Goal: Transaction & Acquisition: Obtain resource

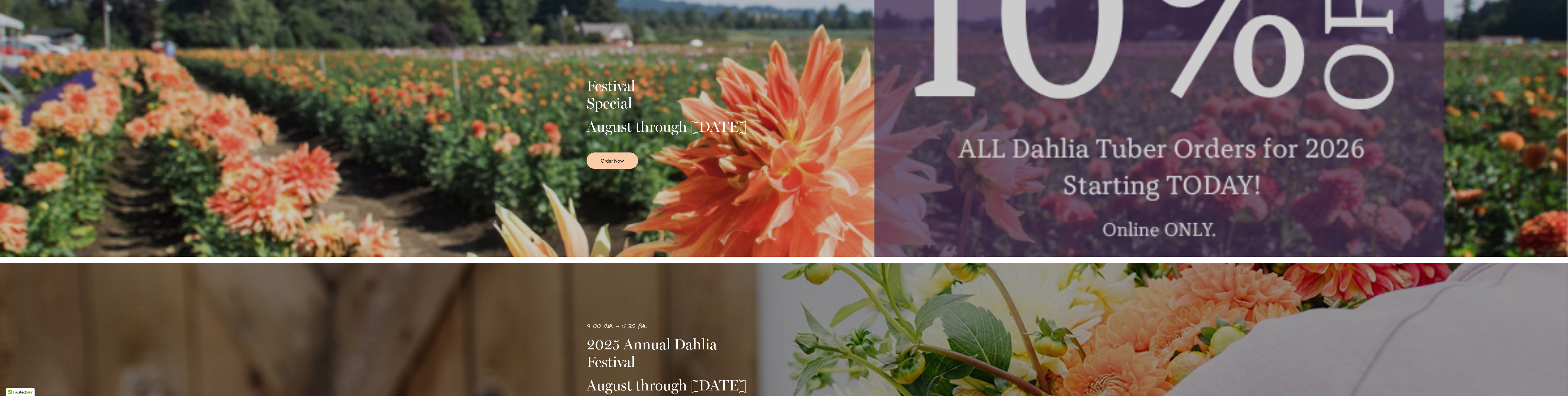
scroll to position [124, 0]
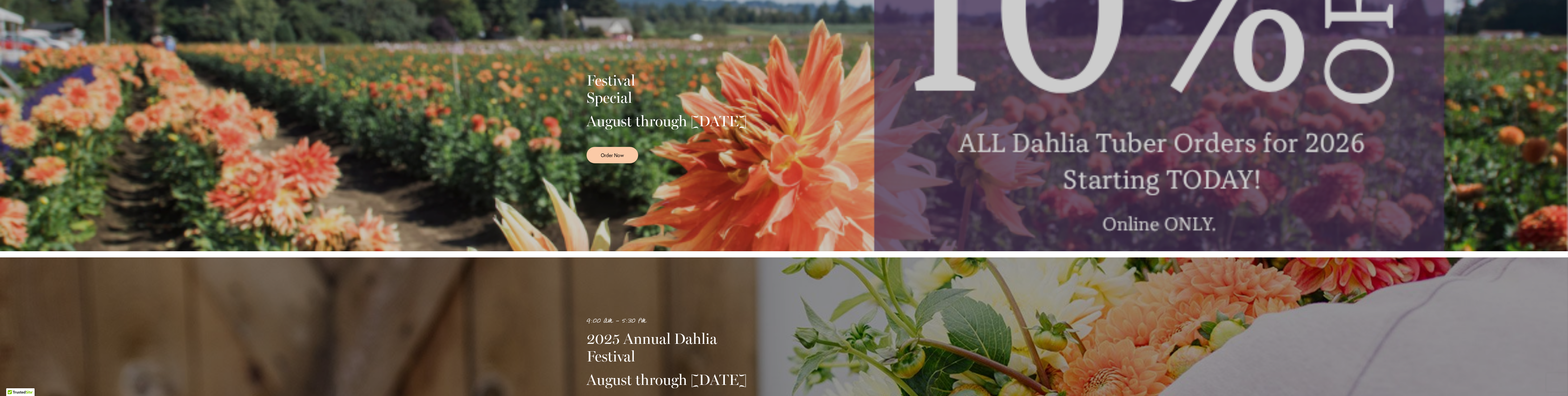
click at [999, 142] on div "Festival Special August through September 28th Order Now" at bounding box center [784, 116] width 1568 height 272
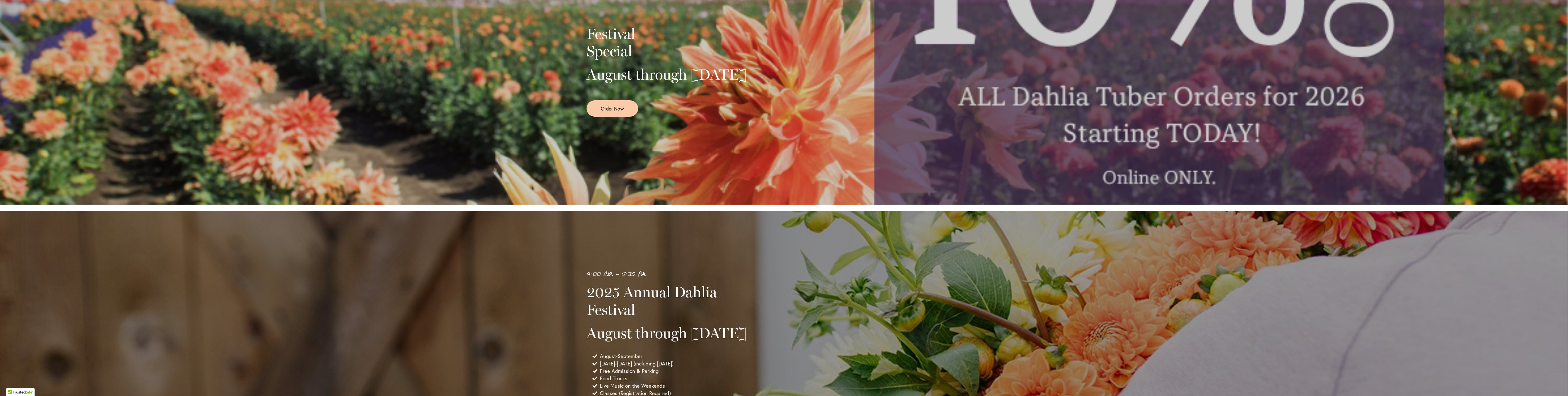
scroll to position [154, 0]
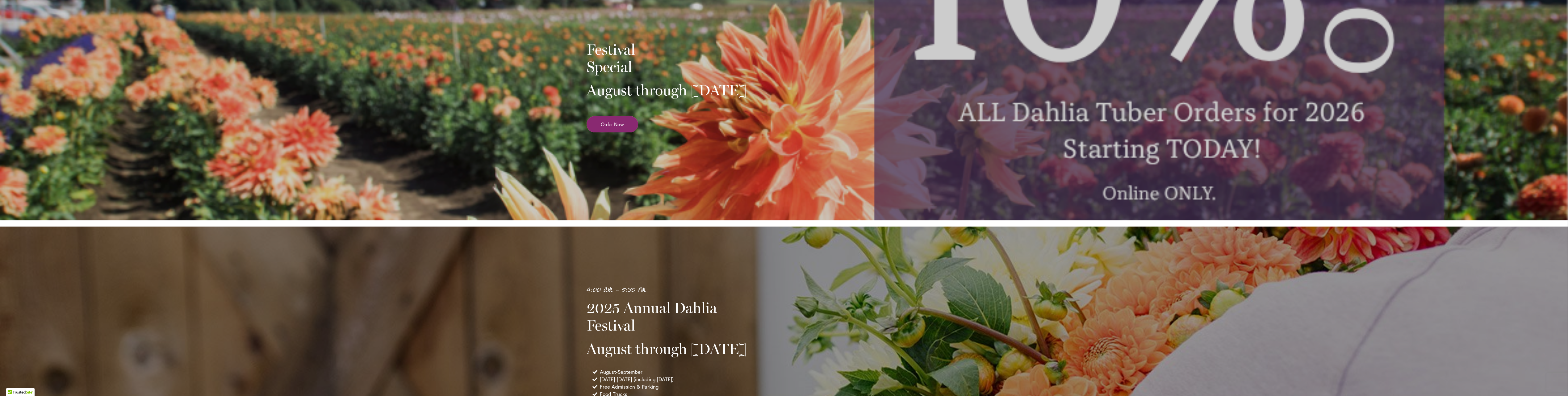
click at [613, 133] on link "Order Now" at bounding box center [613, 124] width 52 height 16
click at [606, 128] on span "Order Now" at bounding box center [612, 124] width 23 height 7
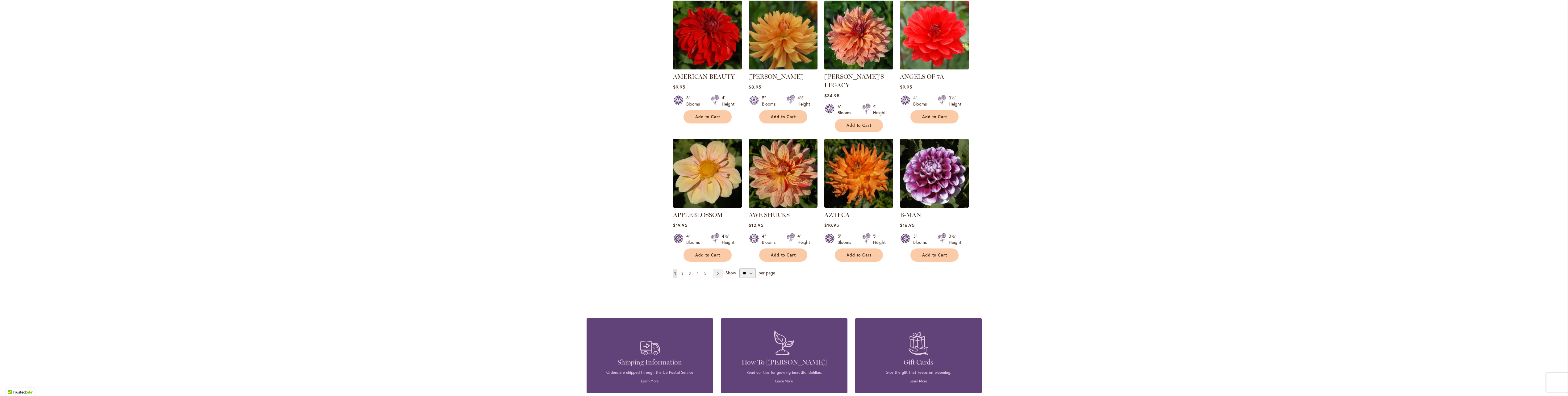
scroll to position [401, 0]
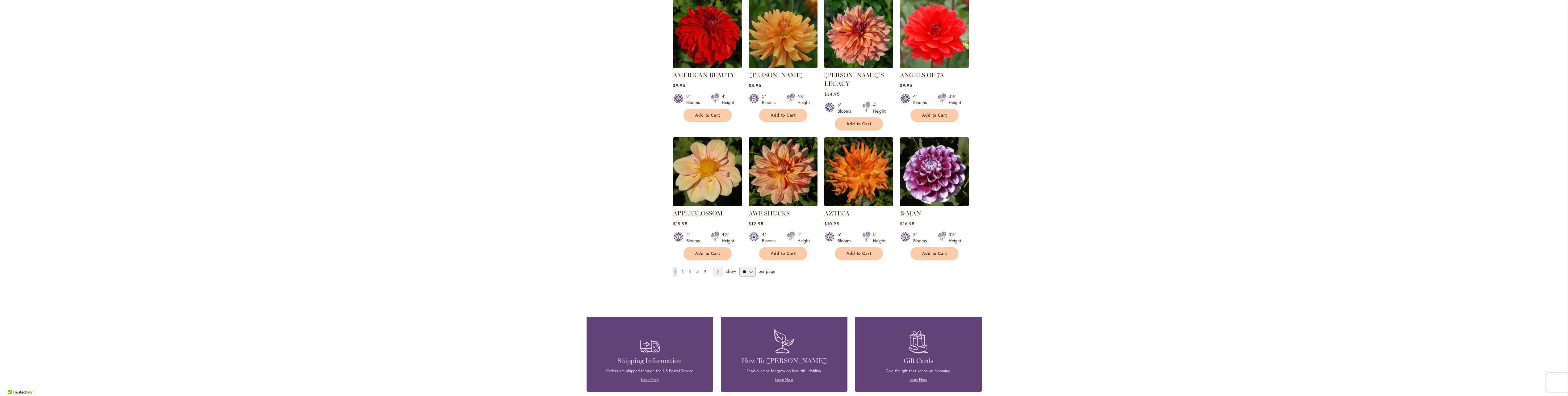
click at [682, 269] on span "2" at bounding box center [683, 272] width 2 height 5
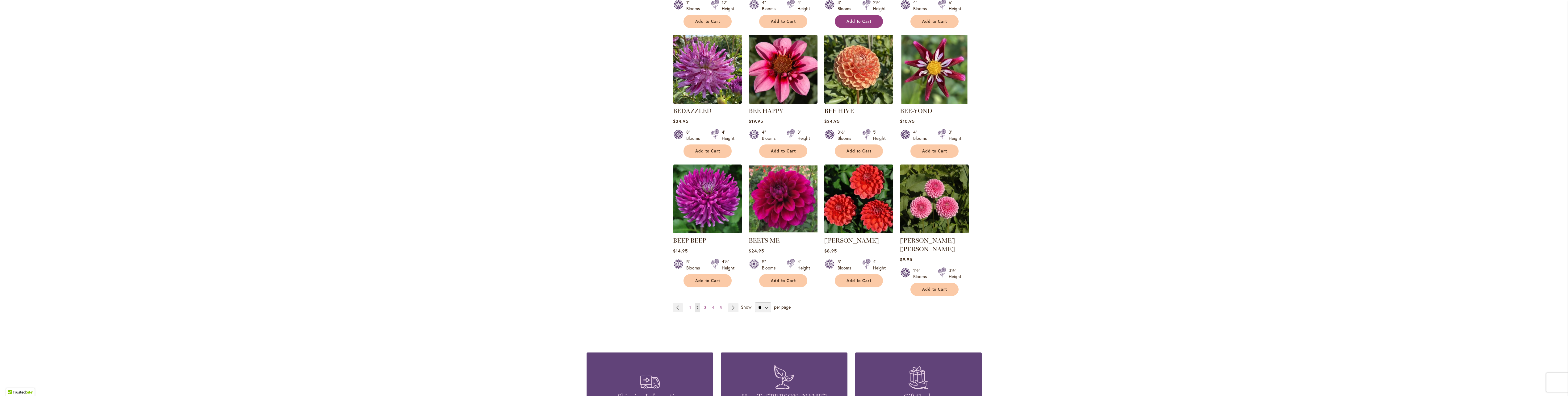
scroll to position [370, 0]
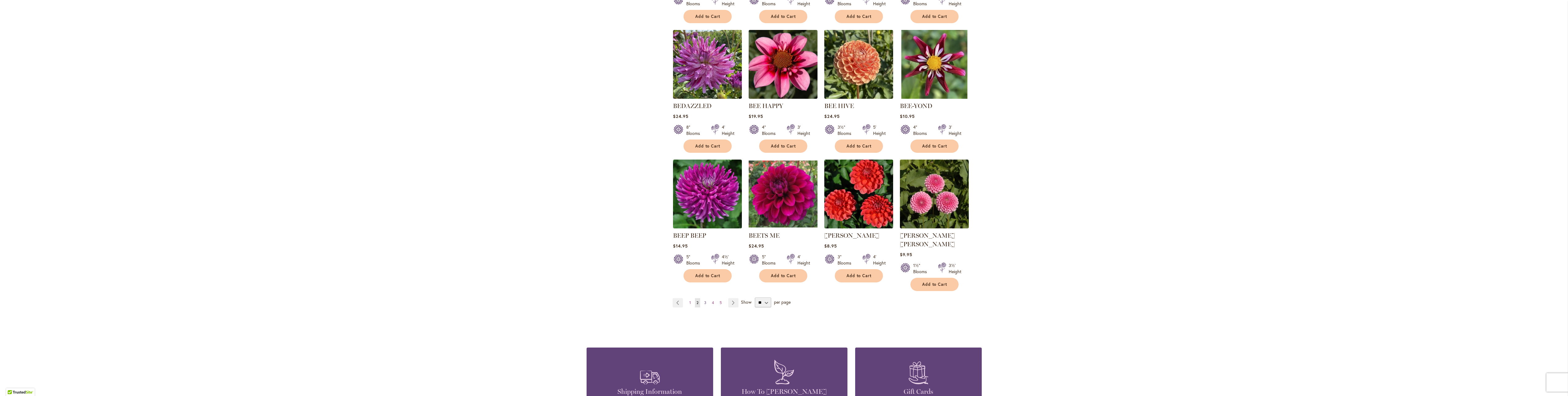
click at [704, 301] on span "3" at bounding box center [705, 303] width 2 height 5
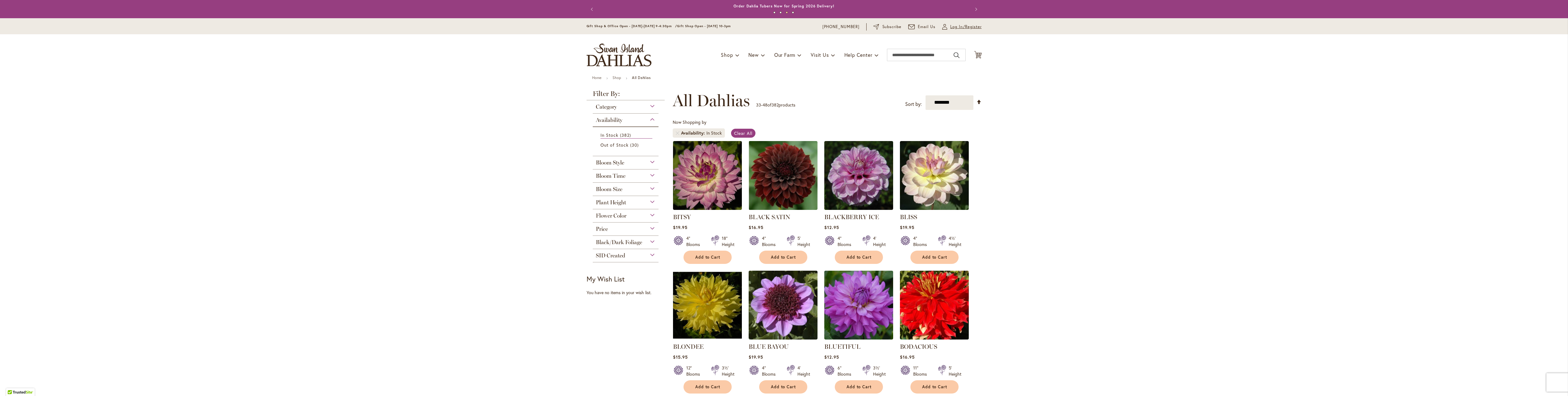
click at [953, 27] on span "Log In/Register" at bounding box center [966, 27] width 32 height 6
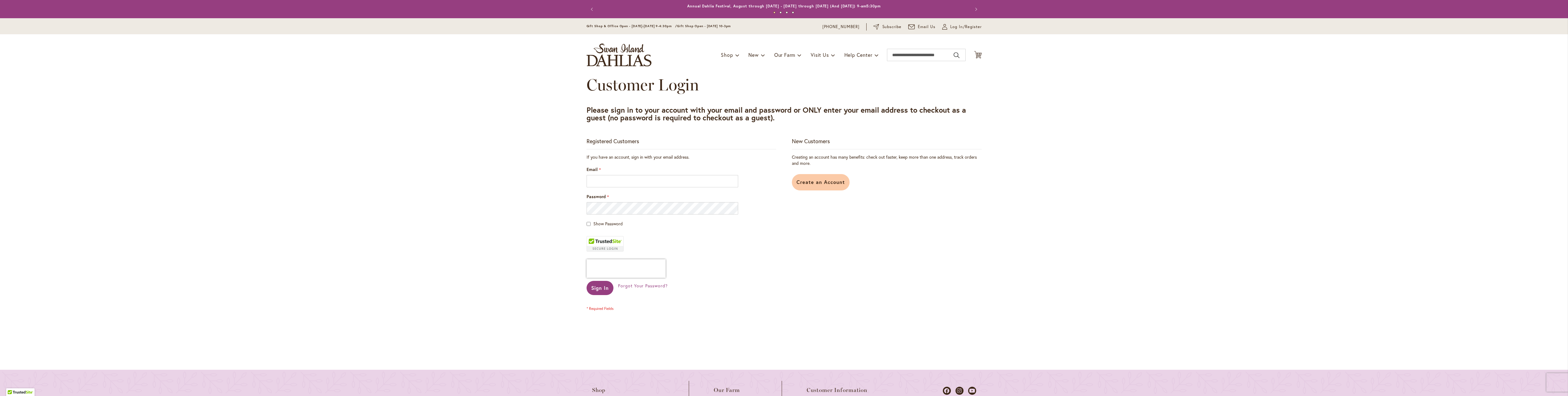
click at [820, 183] on span "Create an Account" at bounding box center [821, 182] width 49 height 6
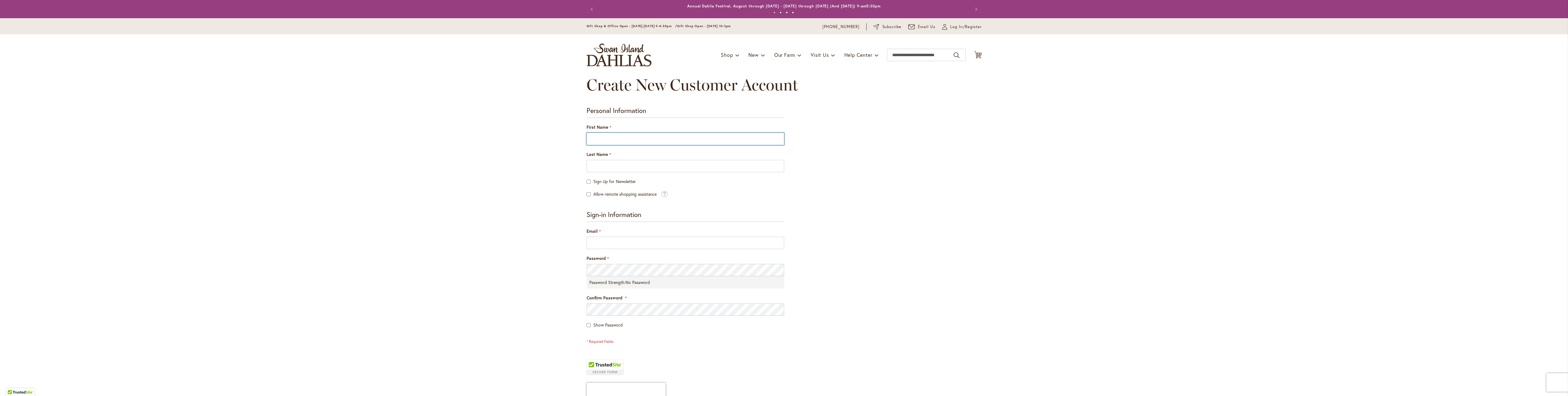
click at [635, 136] on input "First Name" at bounding box center [686, 138] width 197 height 12
type input "******"
type input "*****"
click at [598, 243] on input "Email" at bounding box center [686, 242] width 197 height 12
type input "**********"
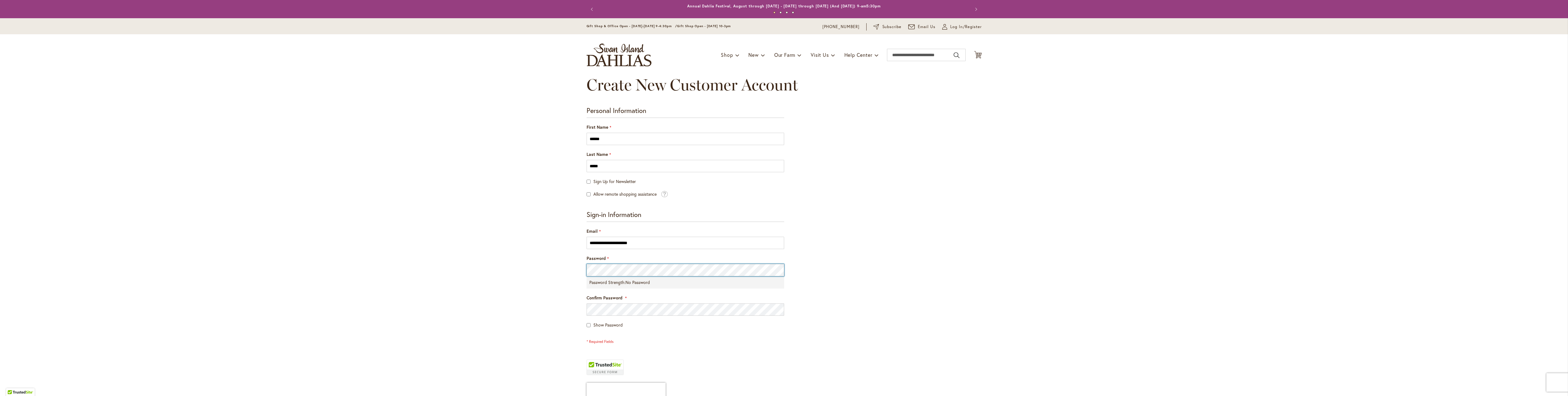
click at [547, 256] on div "Skip to Content Gift Shop & Office Open - Monday-Friday 9-4:30pm / Gift Shop Op…" at bounding box center [784, 328] width 1568 height 619
click at [588, 326] on div "Show Password" at bounding box center [686, 325] width 197 height 6
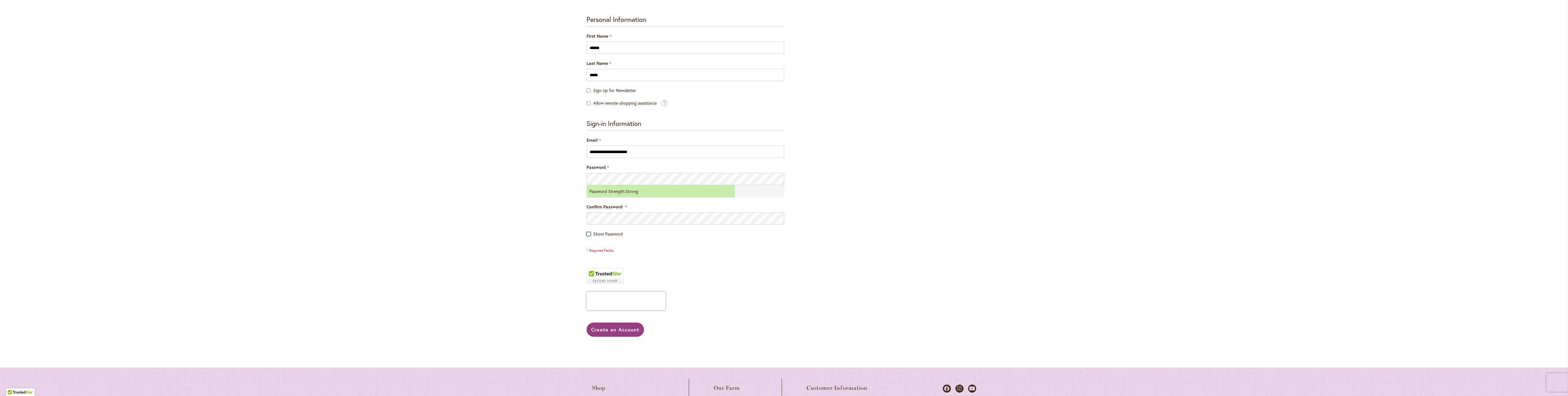
scroll to position [124, 0]
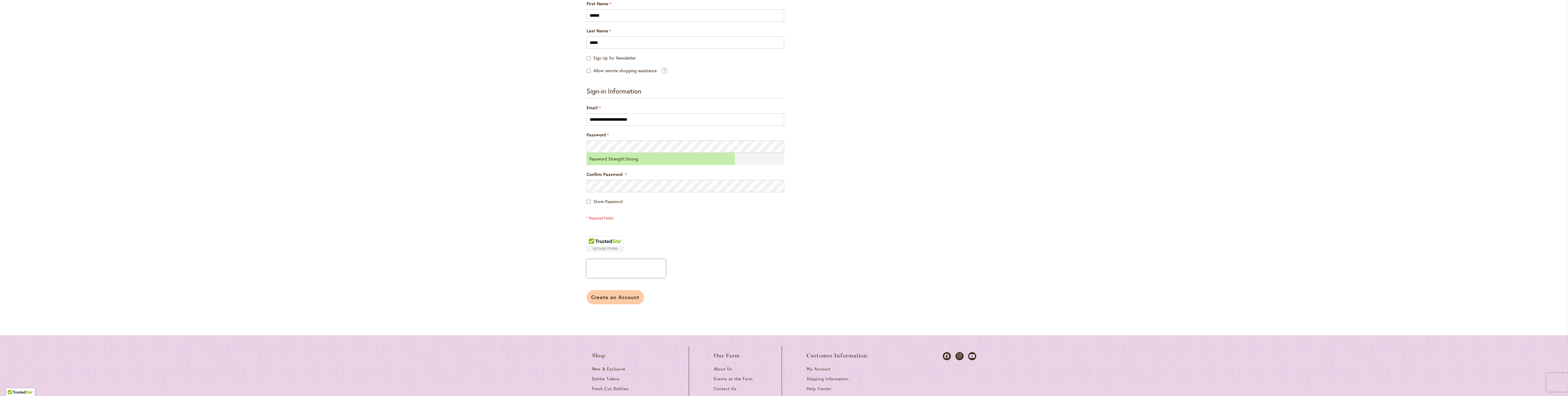
click at [622, 292] on button "Create an Account" at bounding box center [615, 297] width 57 height 15
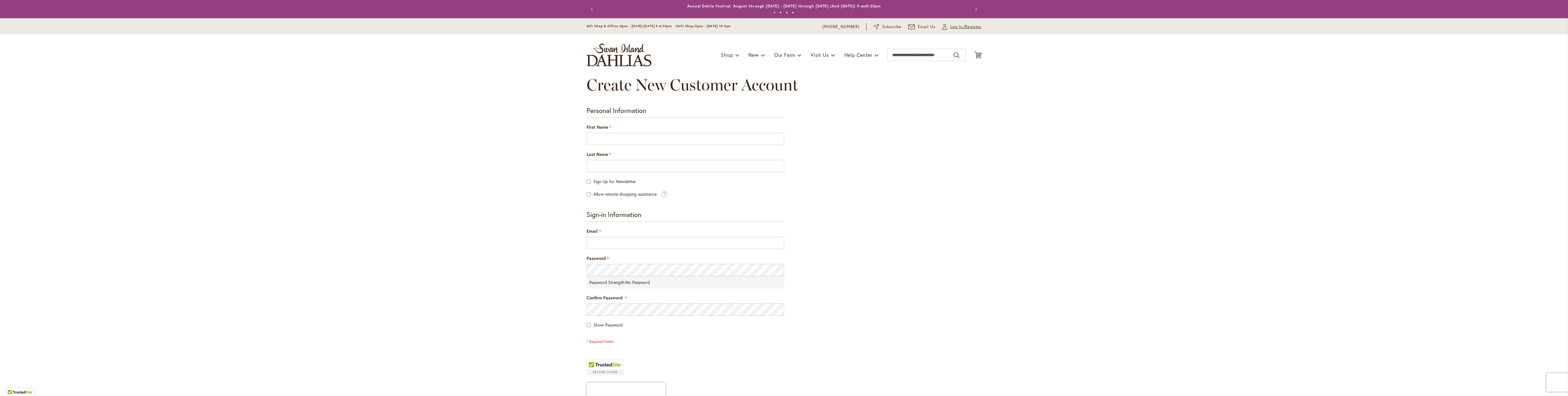
click at [951, 23] on span "Log In/Register" at bounding box center [966, 27] width 32 height 6
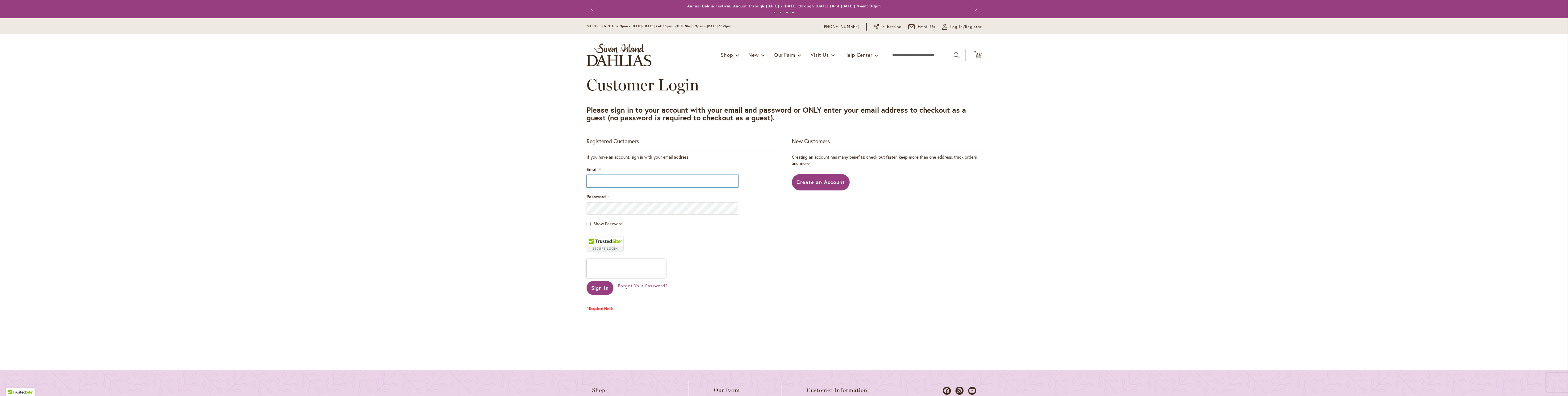
click at [615, 182] on input "Email" at bounding box center [663, 181] width 152 height 12
type input "**********"
click at [587, 280] on button "Sign In" at bounding box center [601, 288] width 27 height 15
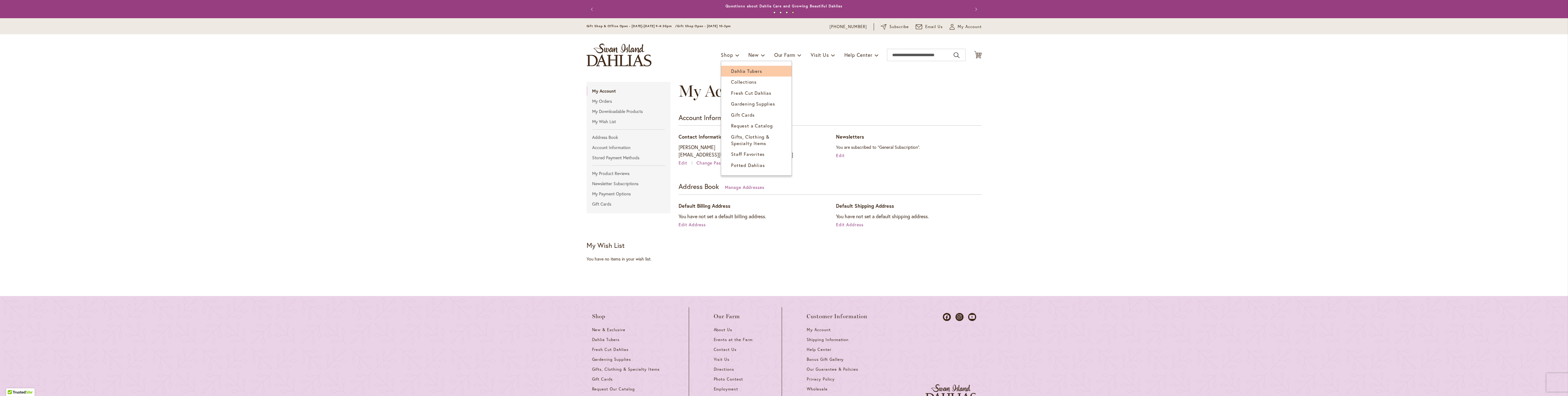
click at [731, 70] on span "Dahlia Tubers" at bounding box center [746, 71] width 31 height 6
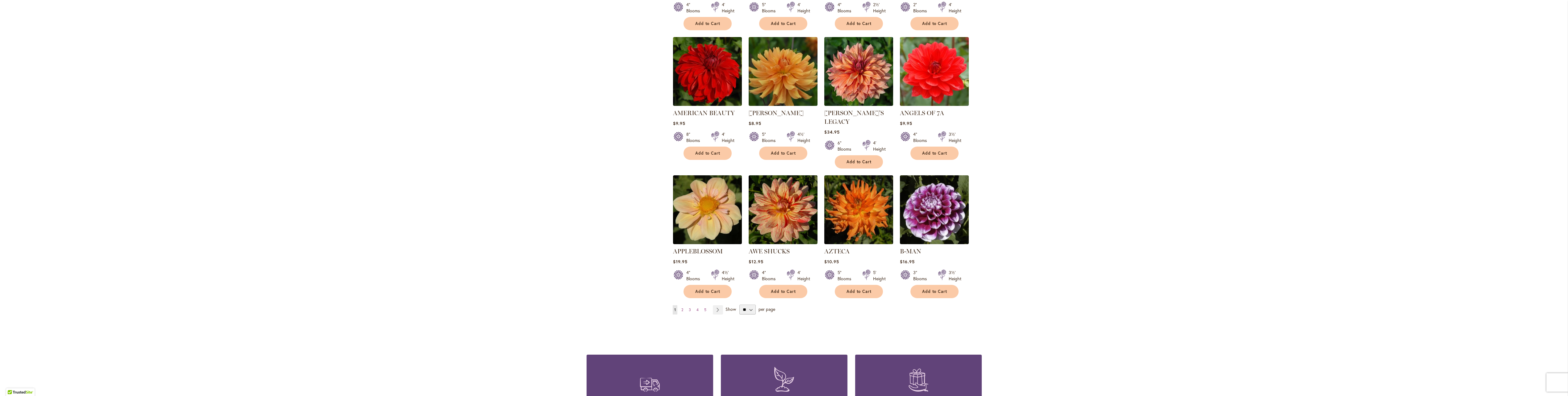
scroll to position [401, 0]
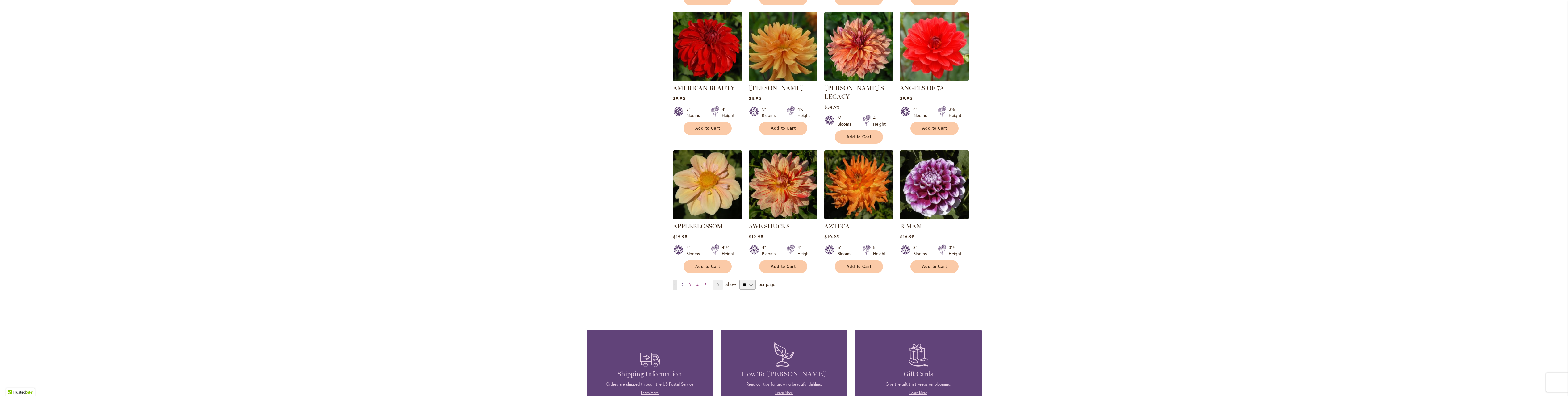
click at [682, 282] on span "2" at bounding box center [683, 284] width 2 height 5
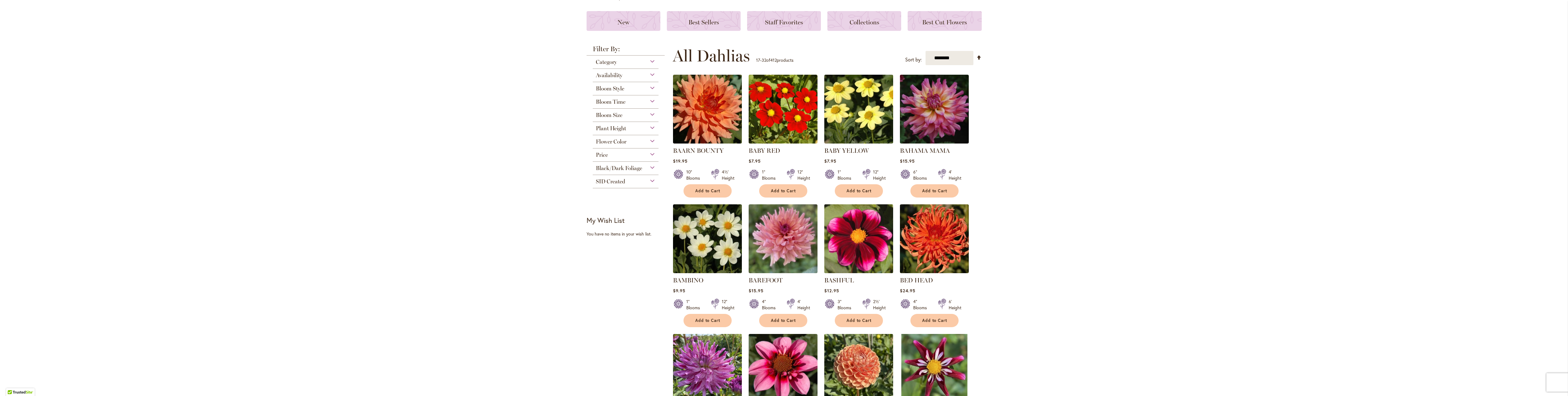
scroll to position [93, 0]
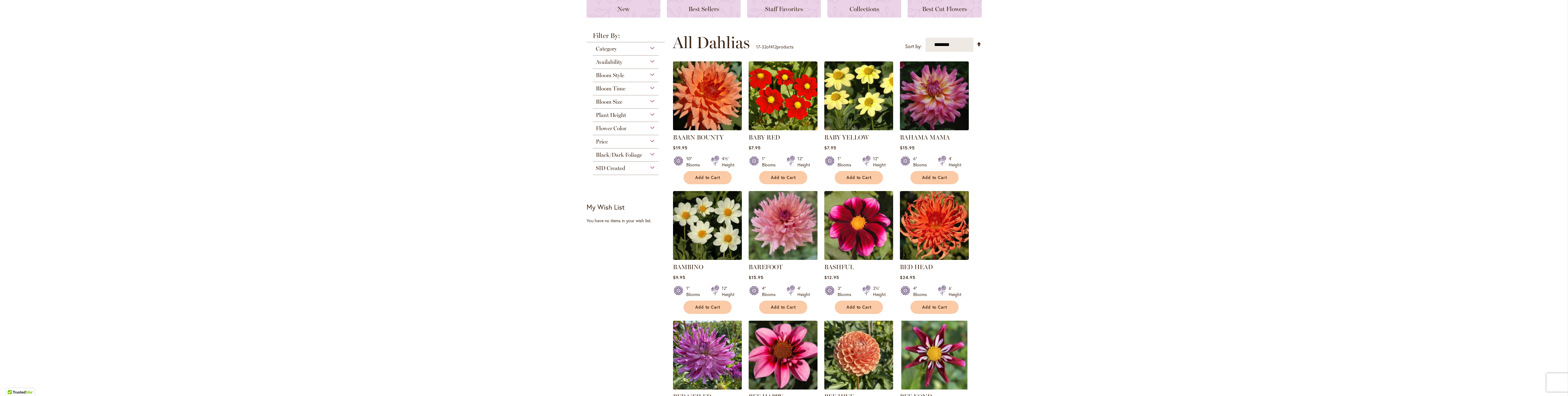
click at [771, 231] on img at bounding box center [783, 225] width 72 height 72
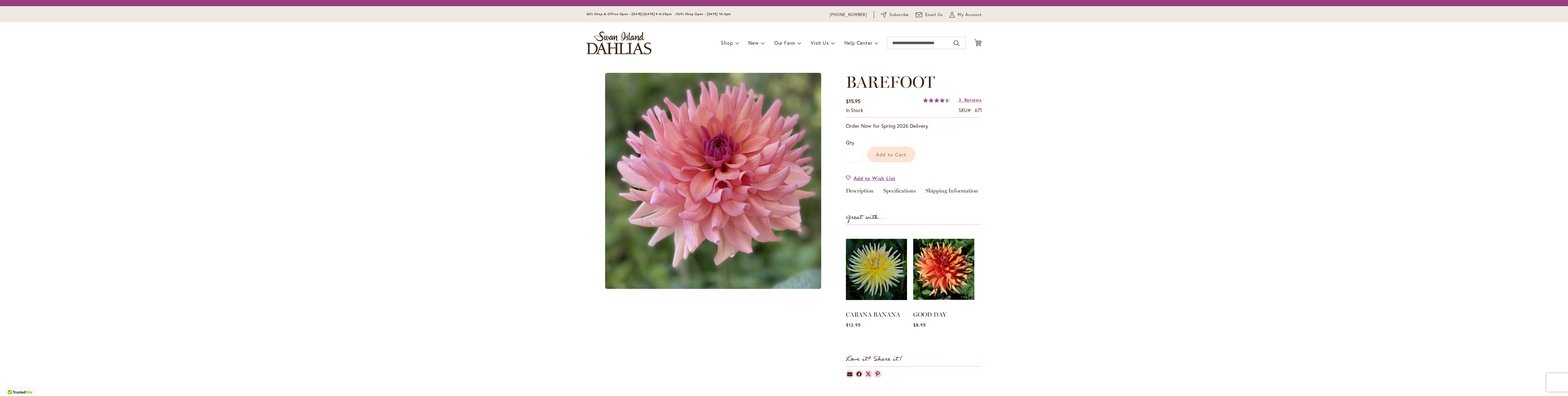
type input "******"
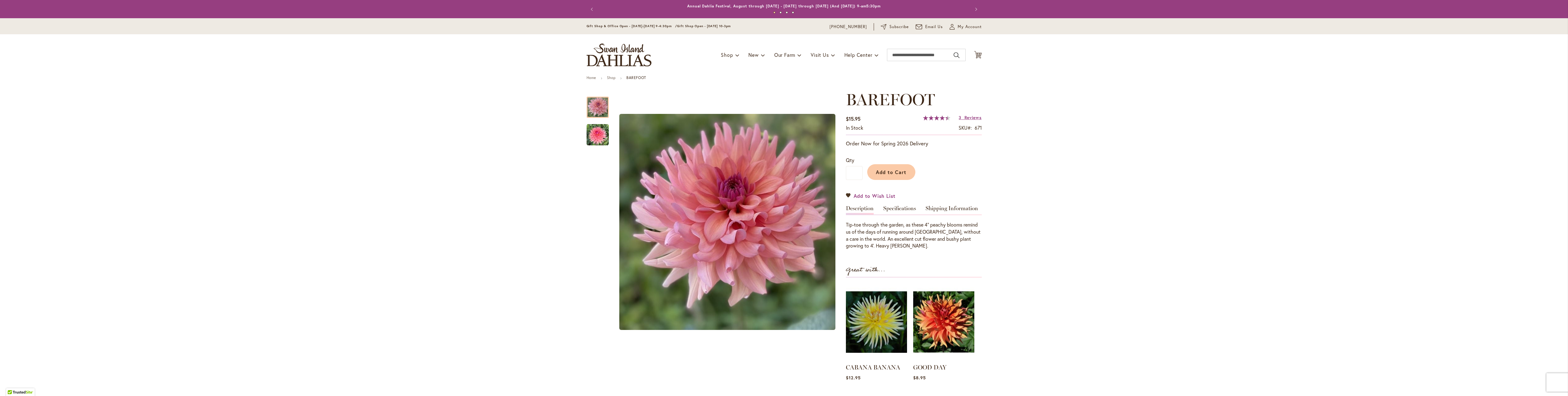
click at [869, 197] on span "Add to Wish List" at bounding box center [875, 196] width 42 height 7
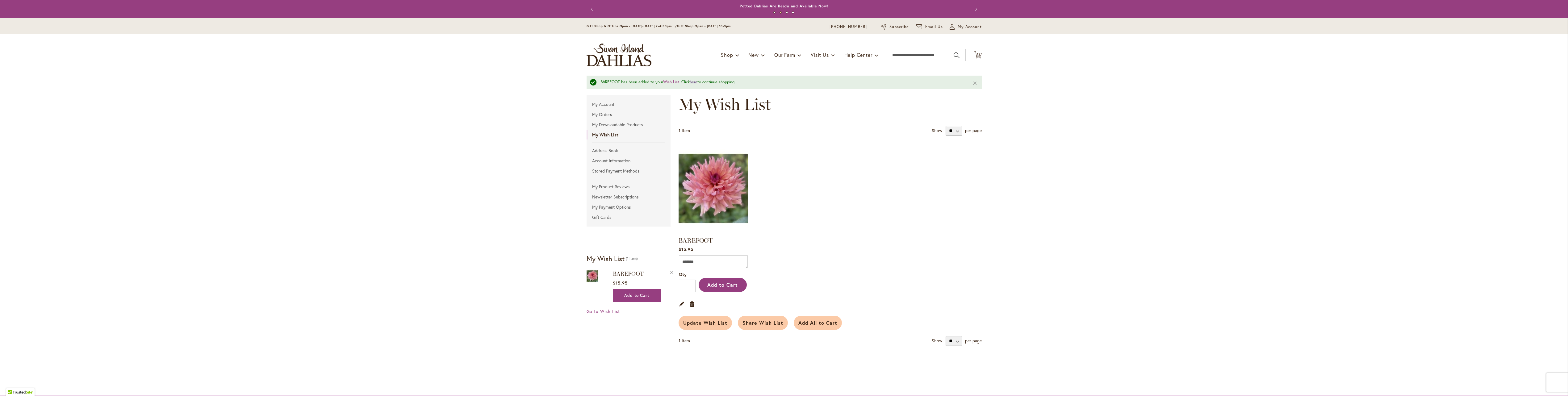
click at [693, 82] on link "here" at bounding box center [694, 82] width 8 height 5
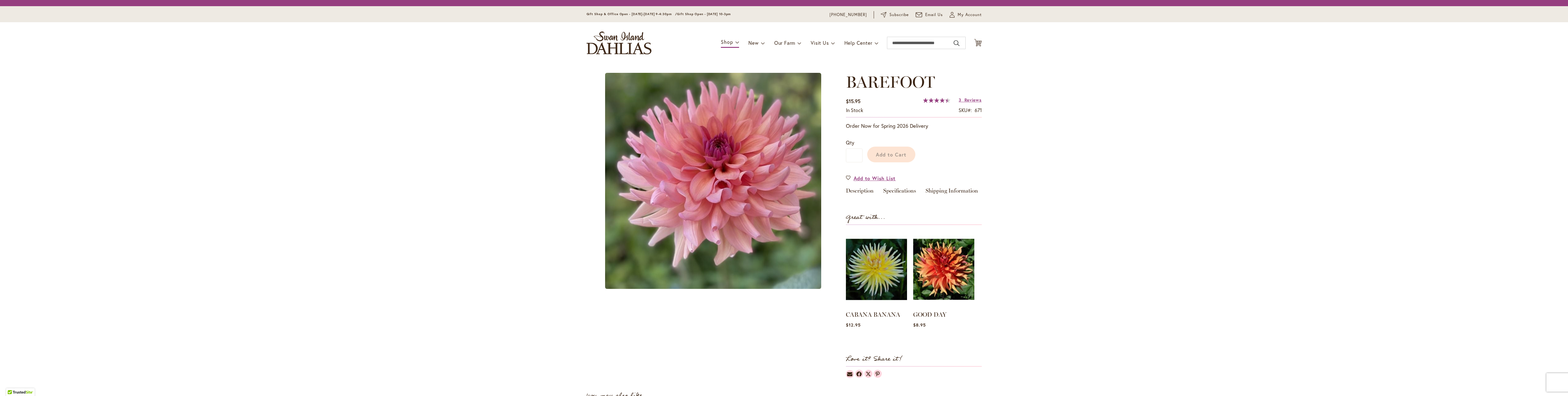
type input "******"
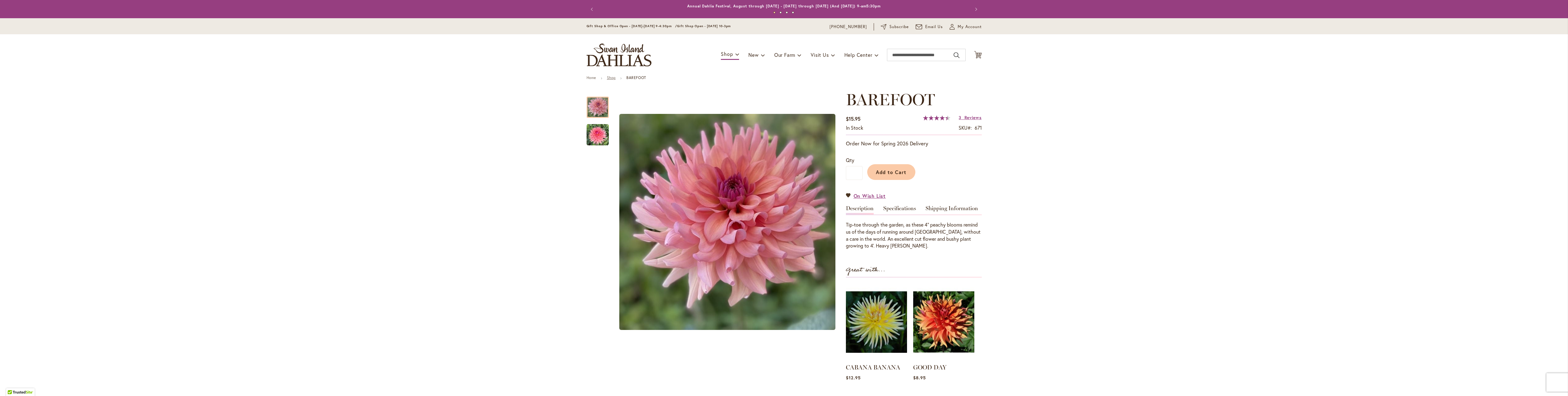
click at [610, 77] on link "Shop" at bounding box center [611, 78] width 9 height 5
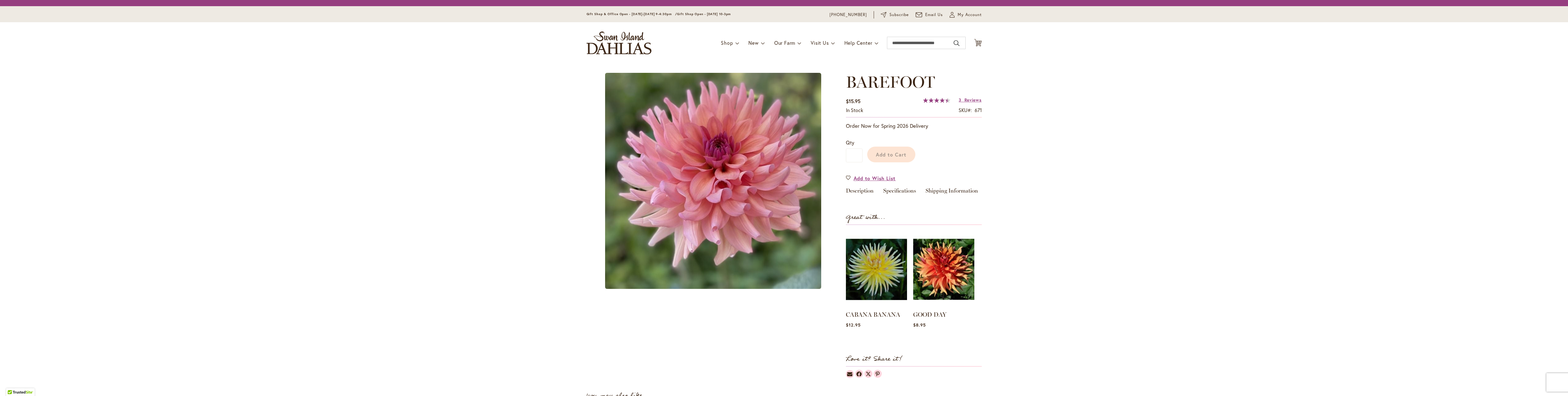
type input "******"
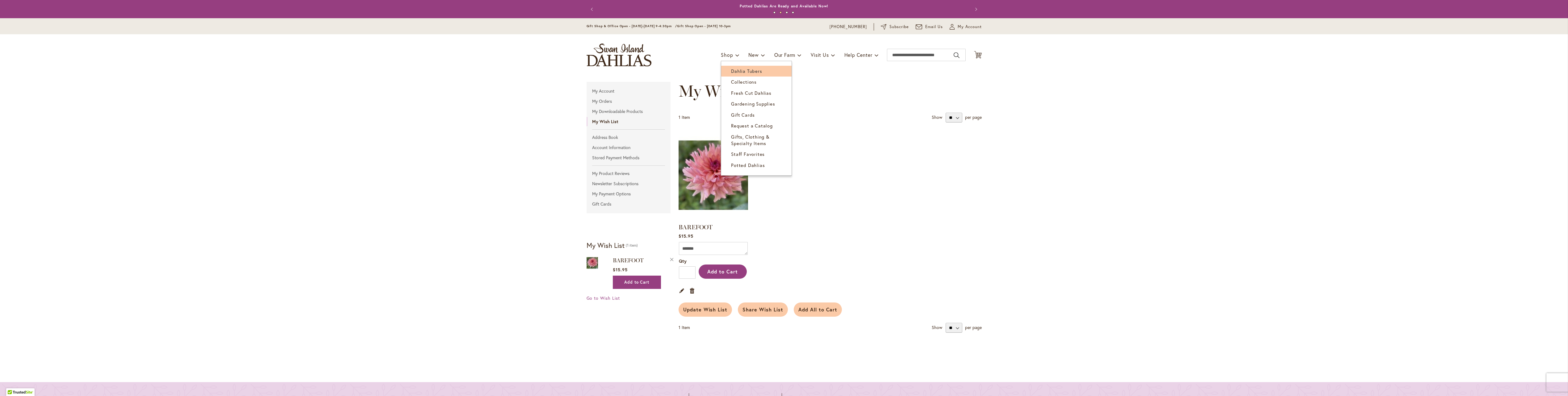
click at [733, 74] on link "Dahlia Tubers" at bounding box center [756, 70] width 70 height 11
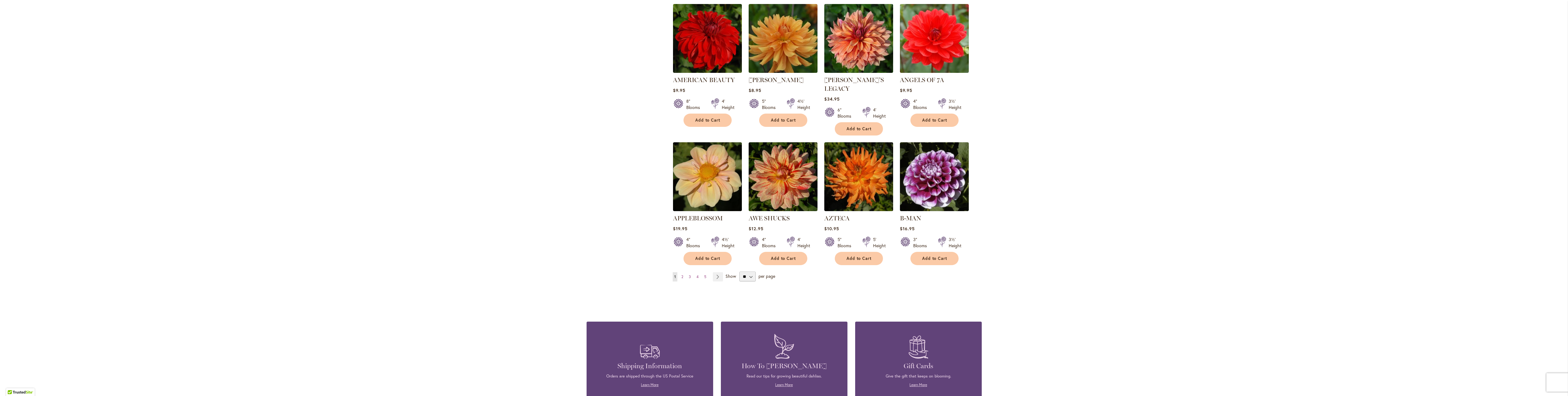
scroll to position [432, 0]
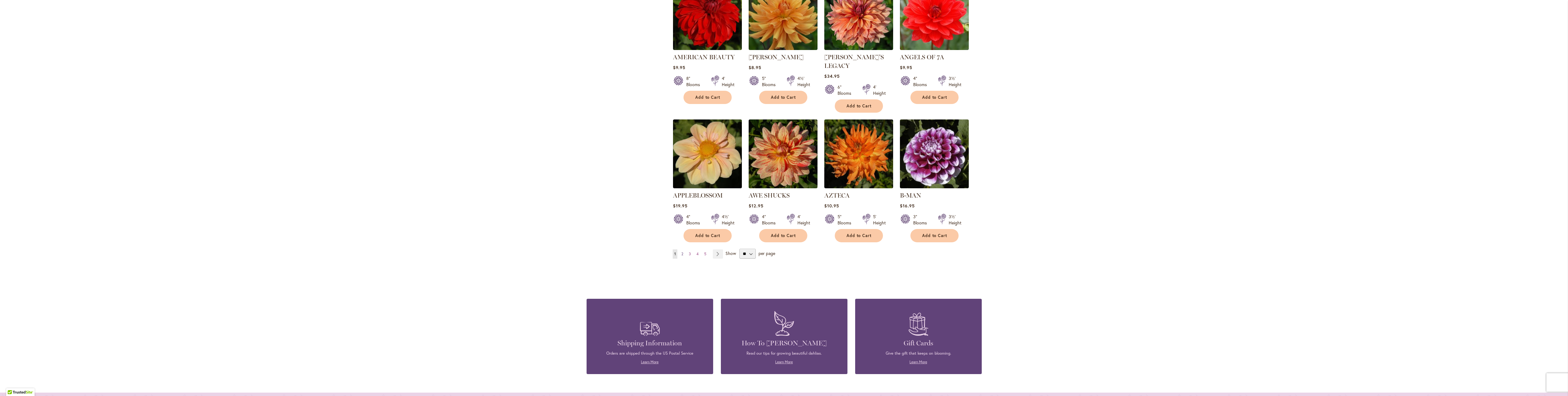
click at [682, 251] on span "2" at bounding box center [683, 254] width 2 height 5
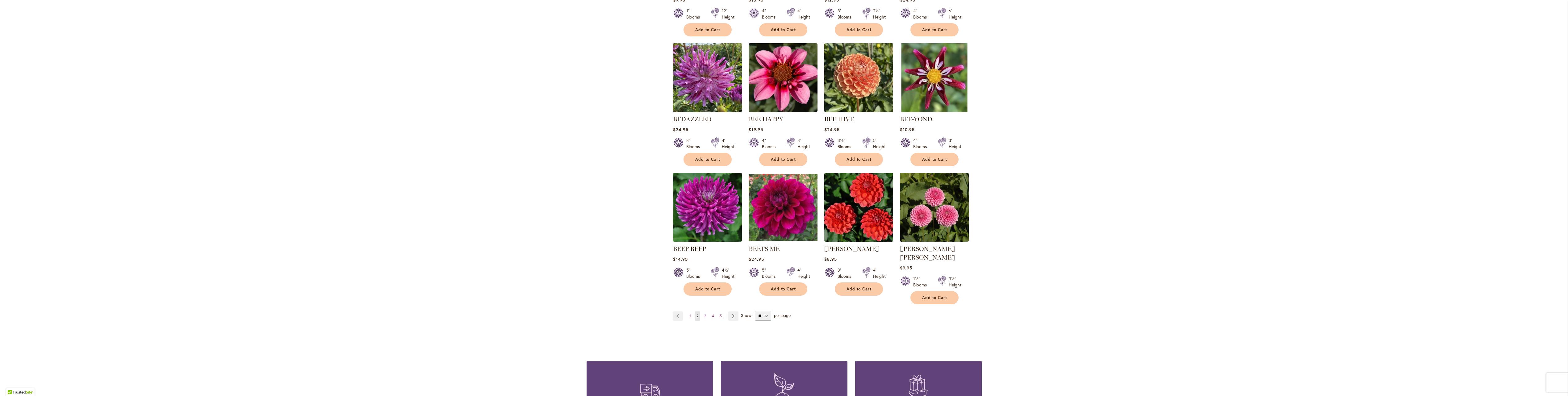
scroll to position [370, 0]
click at [929, 210] on img at bounding box center [934, 207] width 72 height 72
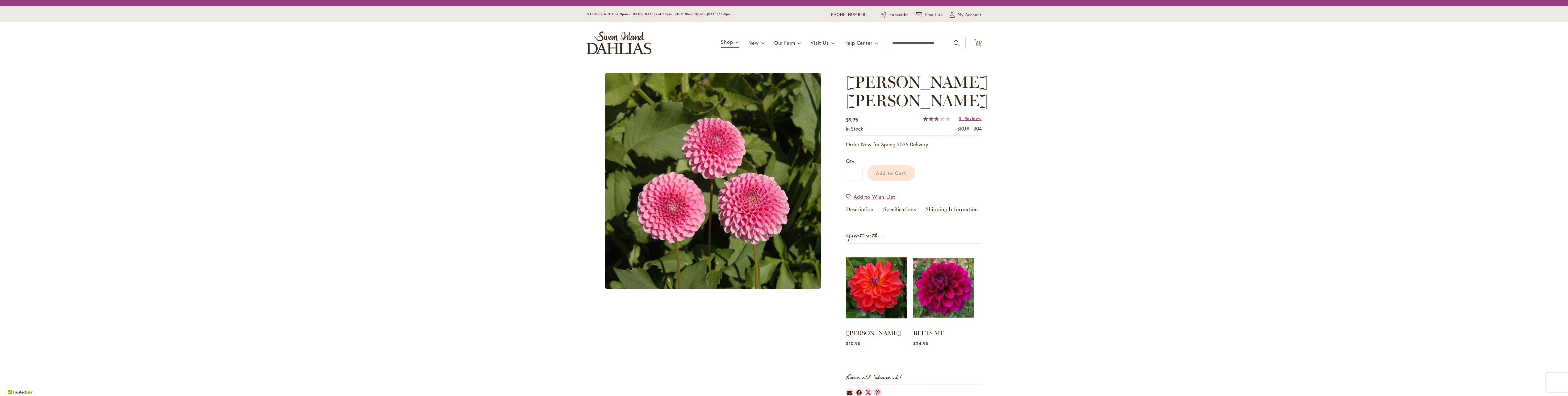
type input "******"
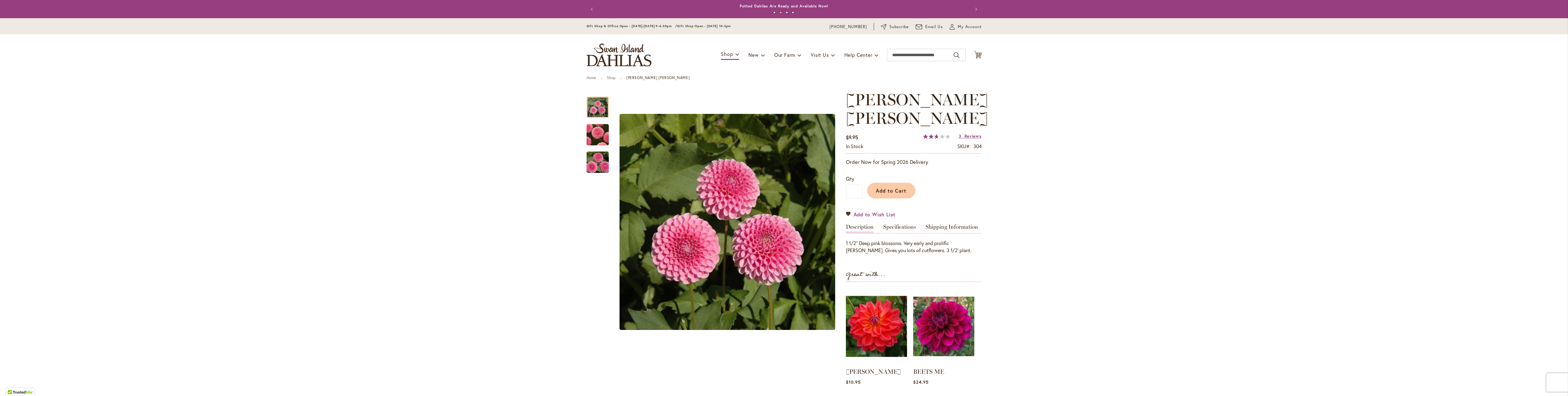
click at [864, 211] on span "Add to Wish List" at bounding box center [875, 214] width 42 height 7
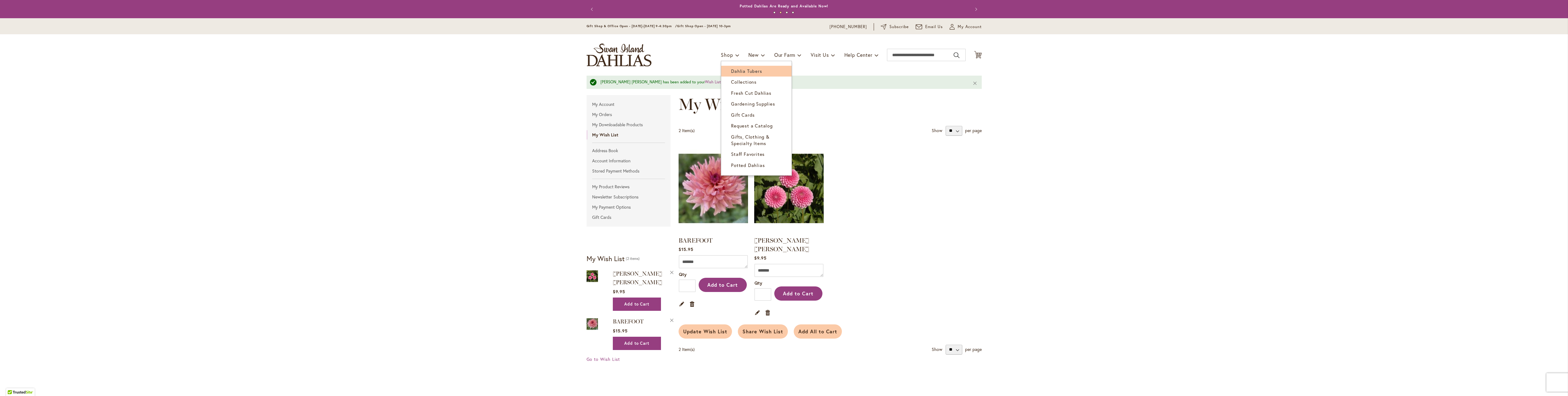
click at [749, 71] on span "Dahlia Tubers" at bounding box center [746, 71] width 31 height 6
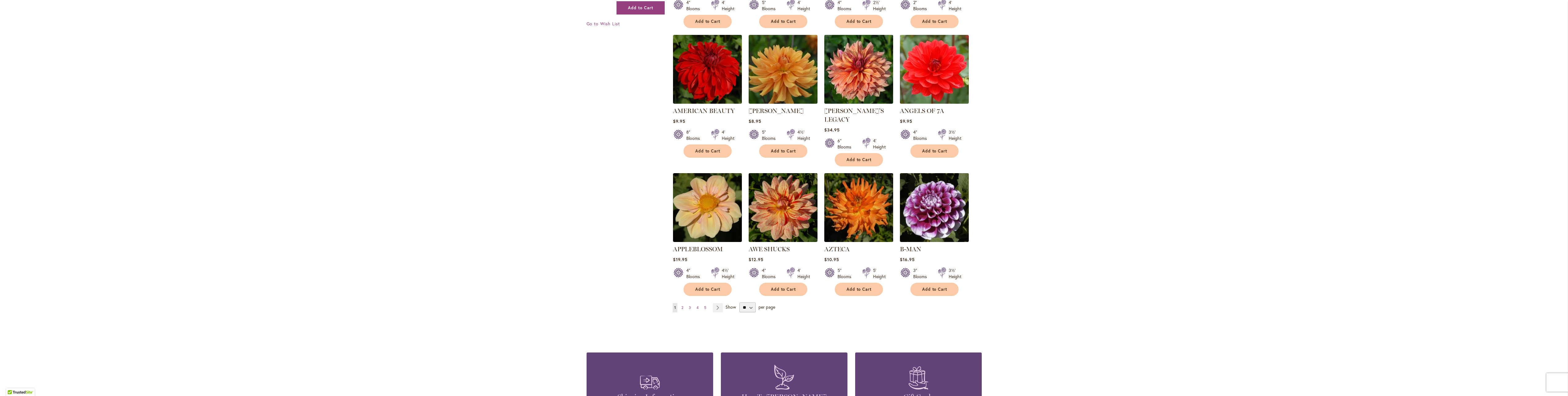
scroll to position [401, 0]
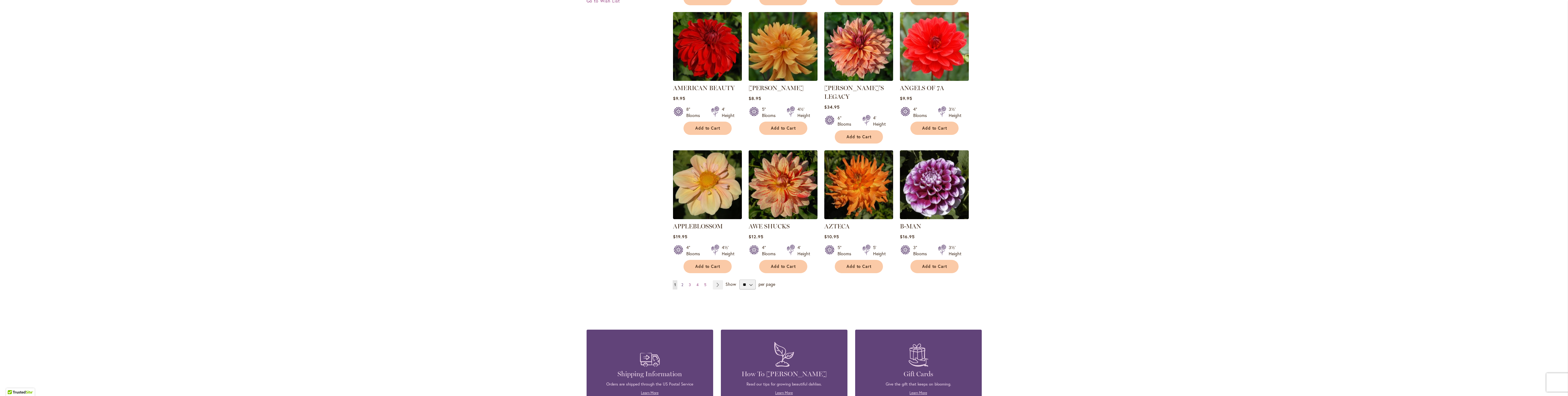
click at [682, 282] on span "2" at bounding box center [683, 284] width 2 height 5
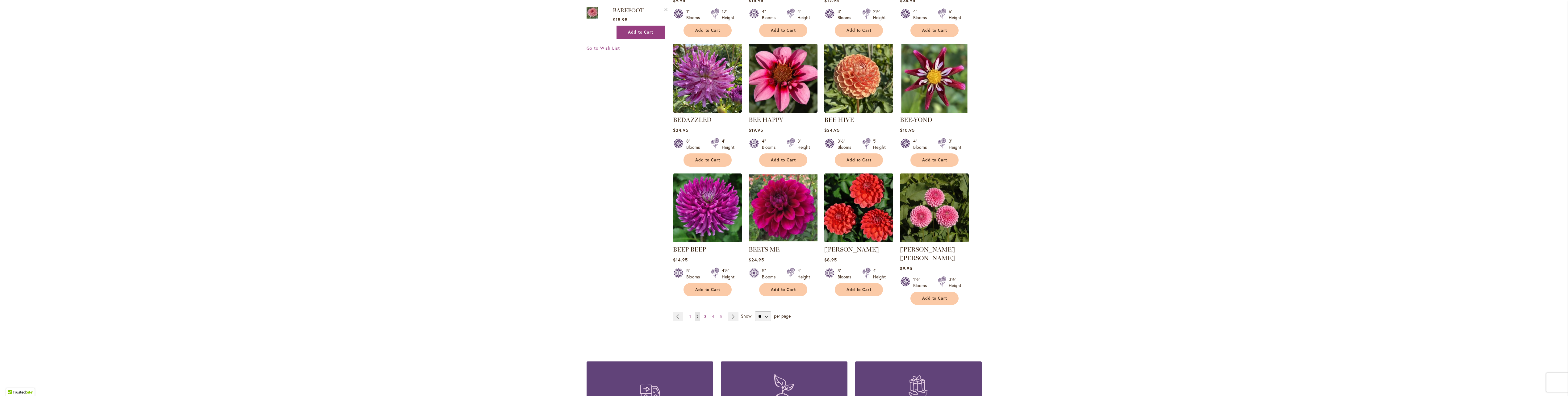
scroll to position [370, 0]
click at [704, 314] on span "3" at bounding box center [705, 316] width 2 height 5
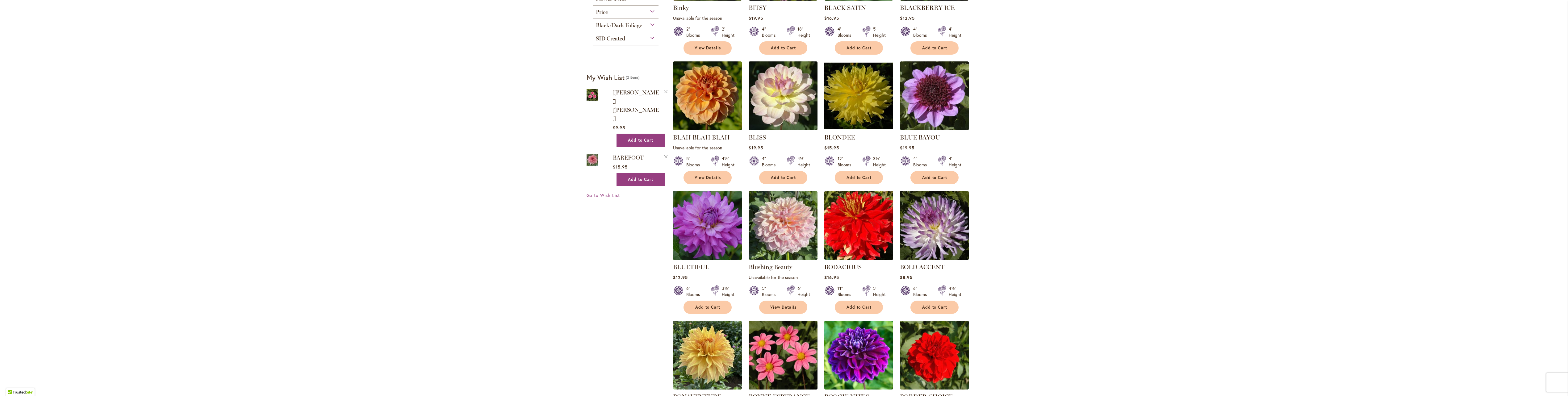
scroll to position [278, 0]
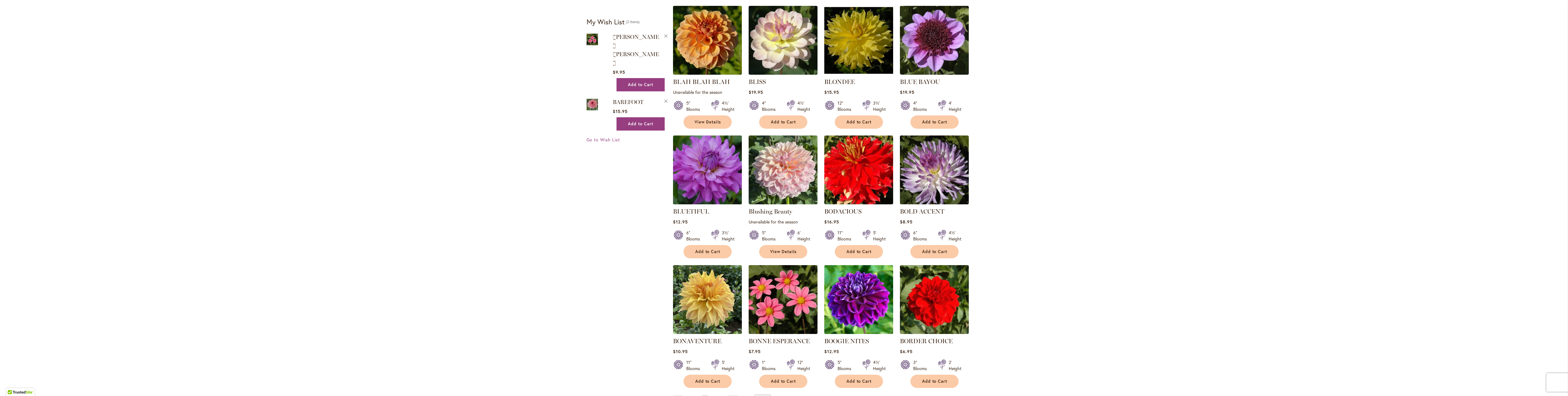
click at [704, 187] on img at bounding box center [707, 170] width 72 height 72
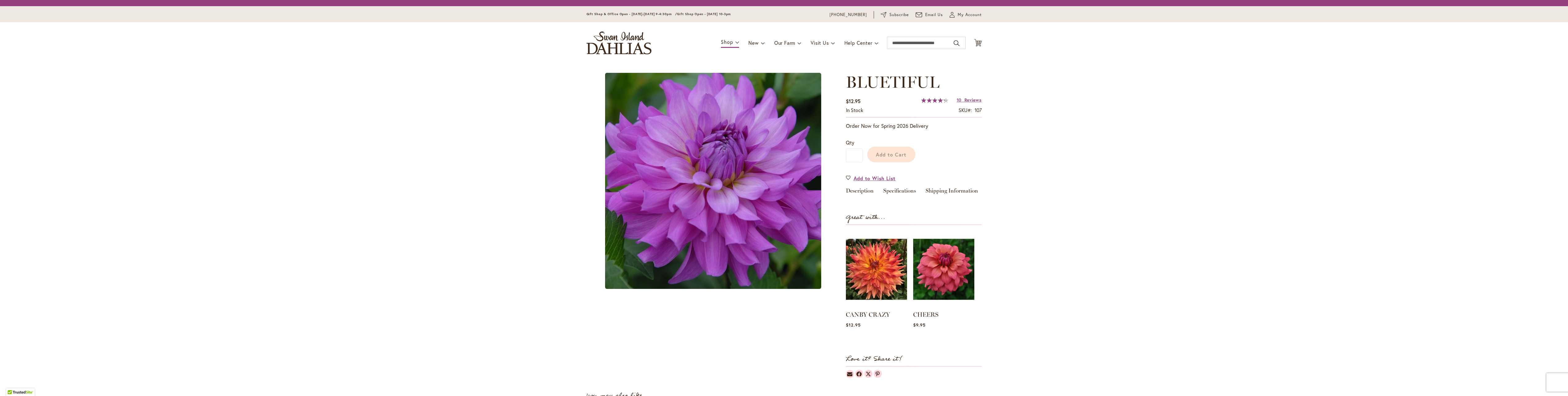
type input "******"
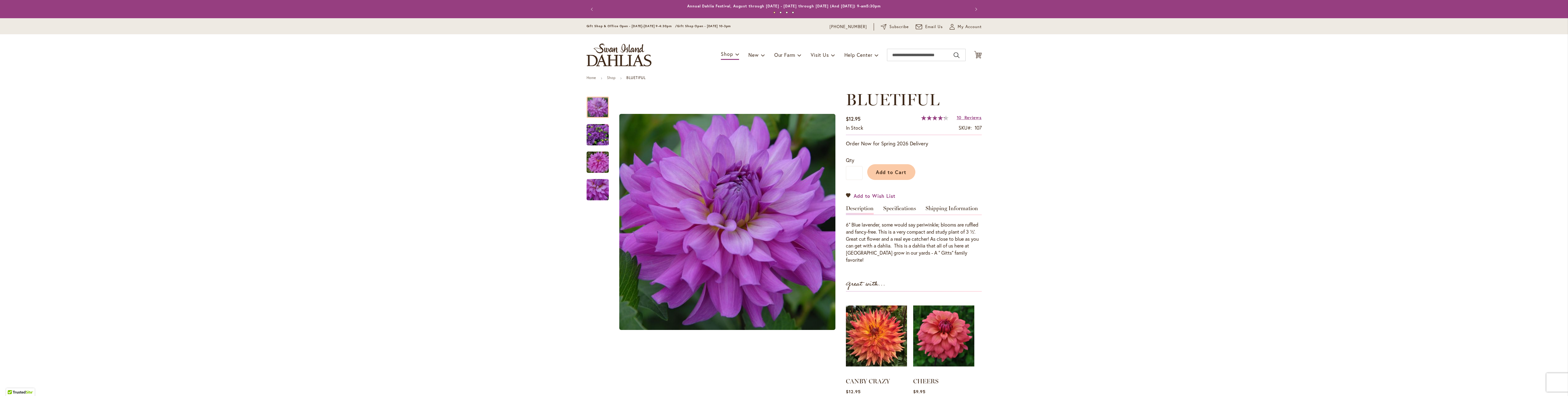
click at [868, 198] on span "Add to Wish List" at bounding box center [875, 196] width 42 height 7
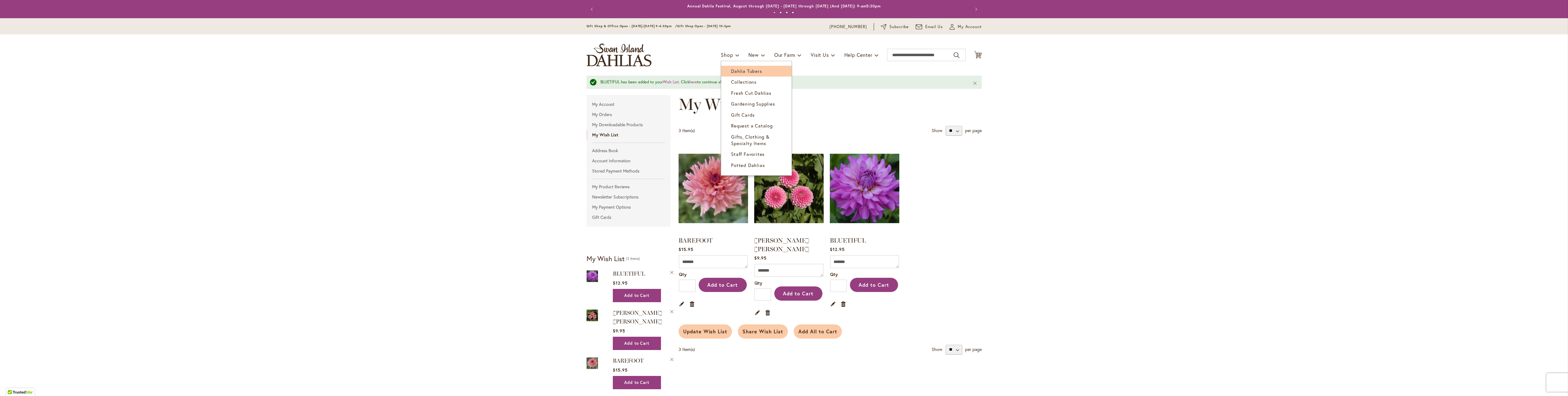
click at [731, 71] on span "Dahlia Tubers" at bounding box center [746, 71] width 31 height 6
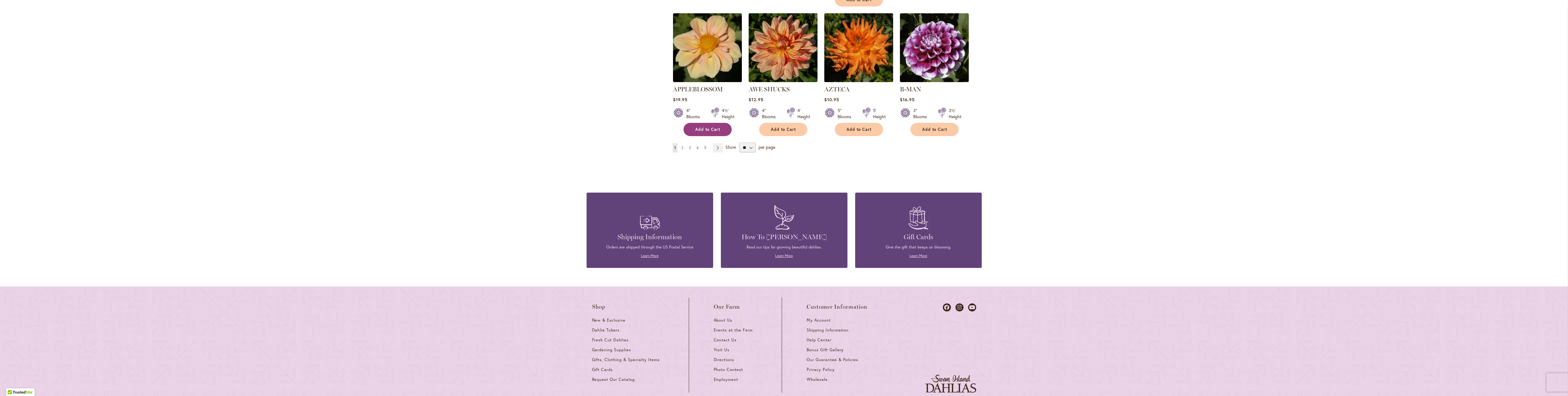
scroll to position [505, 0]
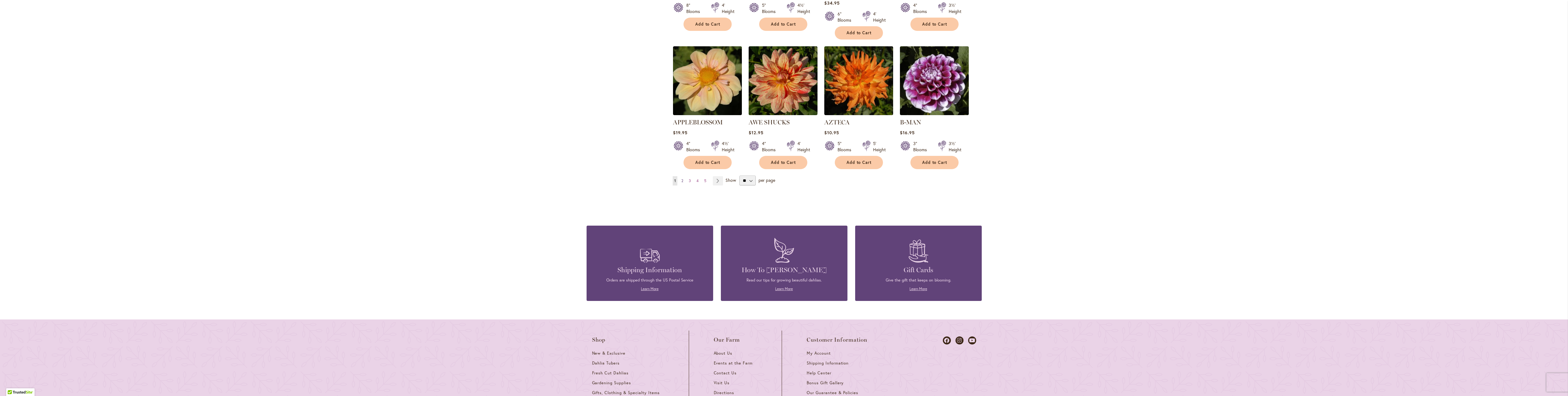
click at [682, 176] on link "Page 2" at bounding box center [683, 180] width 5 height 9
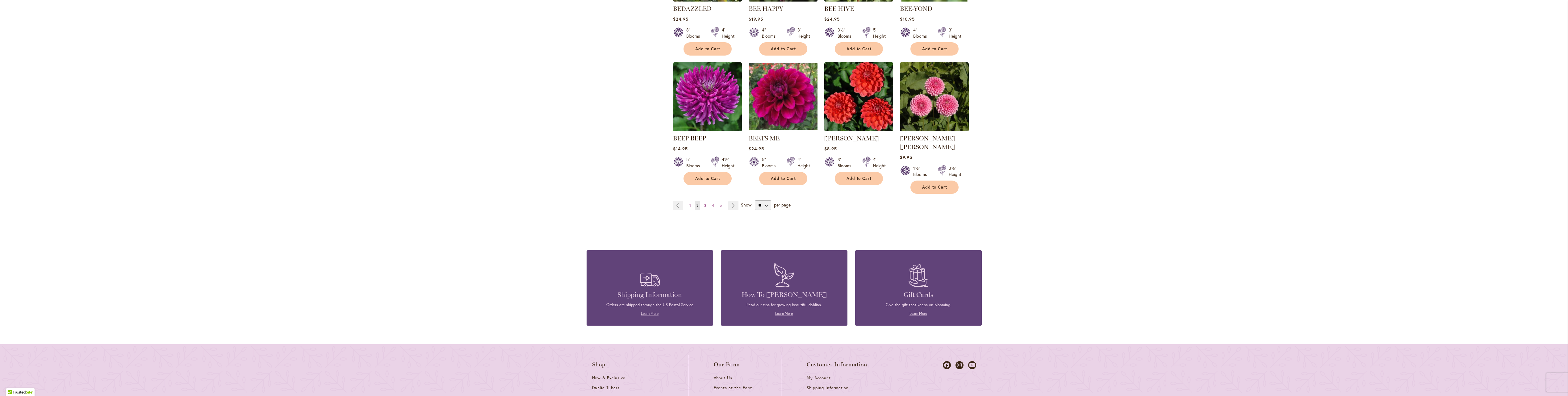
scroll to position [444, 0]
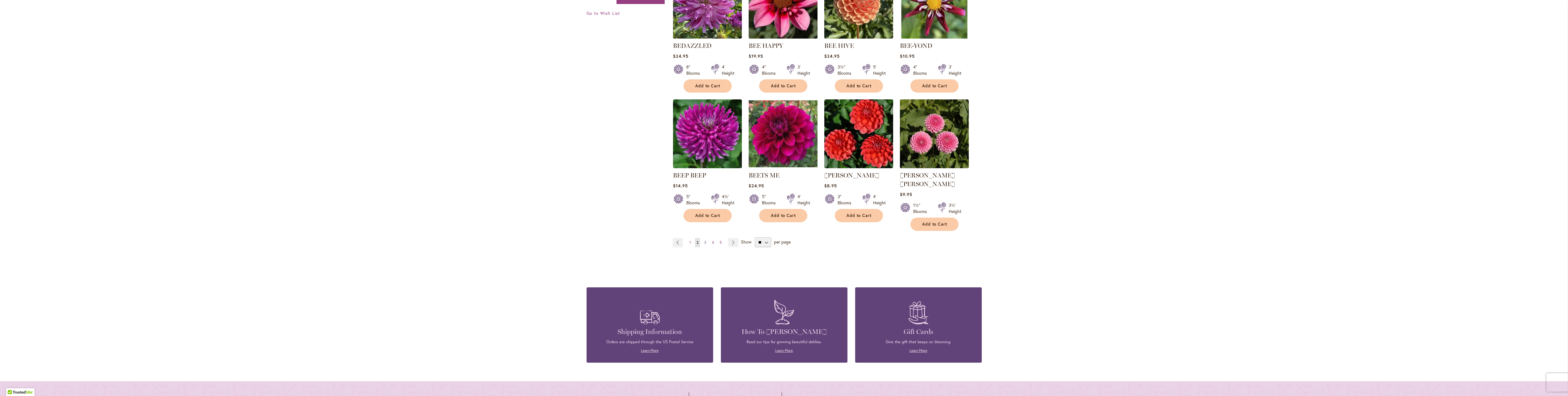
click at [704, 240] on span "3" at bounding box center [705, 242] width 2 height 5
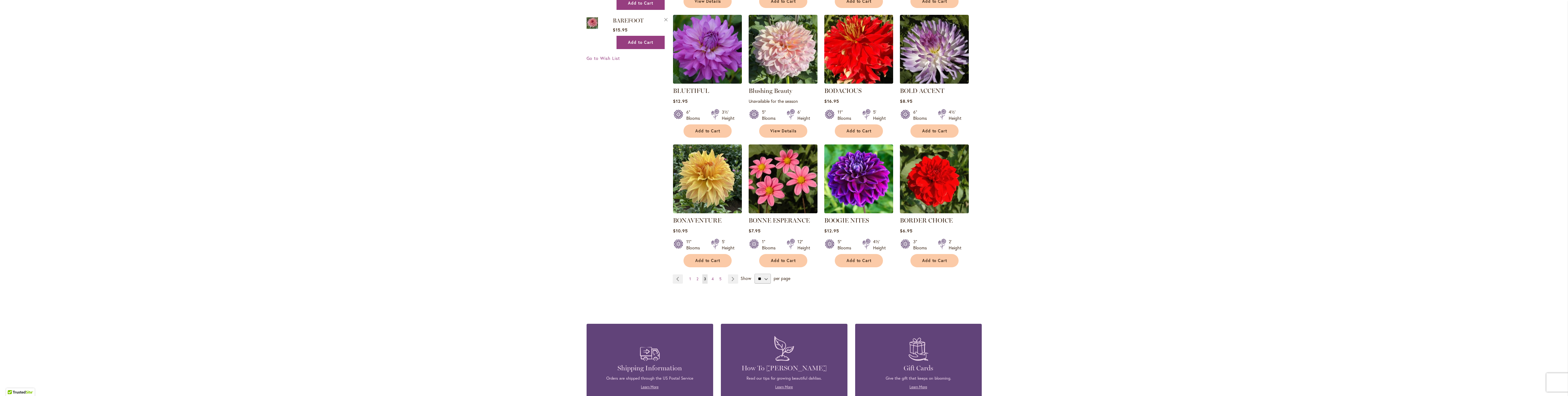
scroll to position [401, 0]
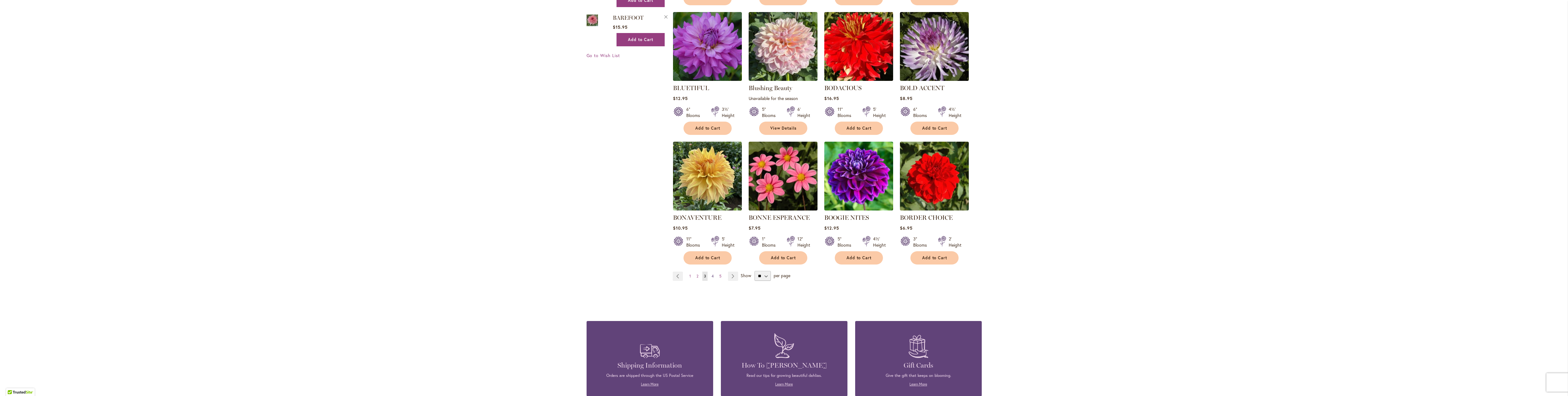
click at [710, 274] on link "Page 4" at bounding box center [712, 276] width 5 height 9
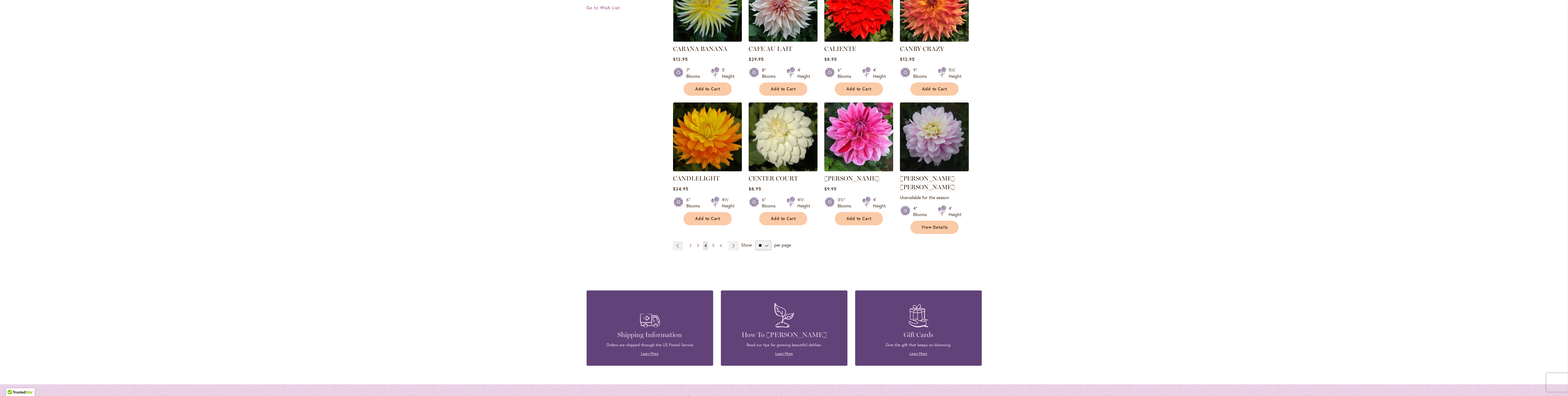
scroll to position [463, 0]
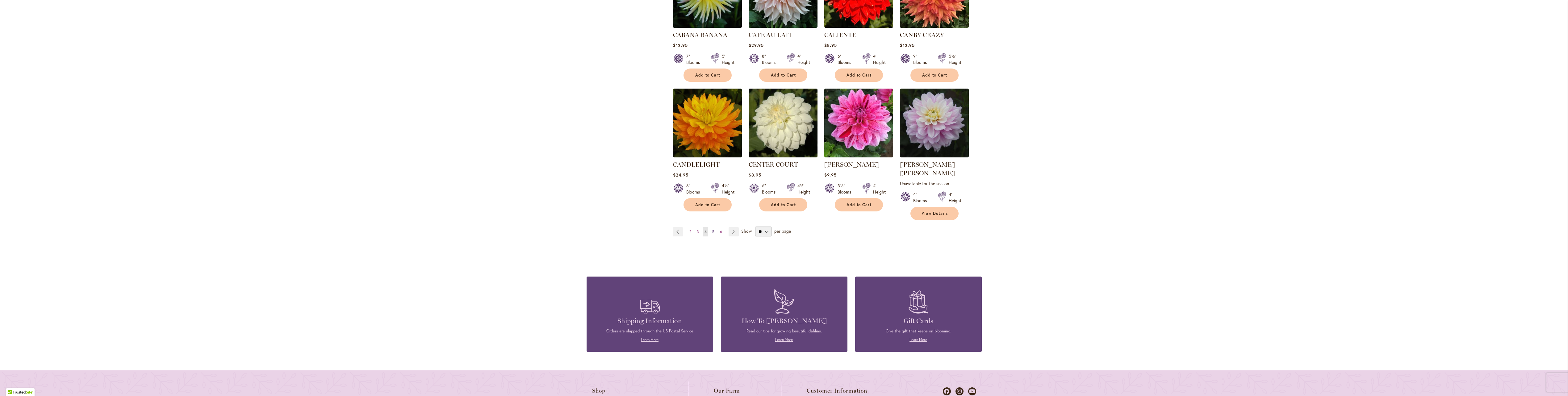
click at [712, 227] on link "Page 5" at bounding box center [713, 231] width 5 height 9
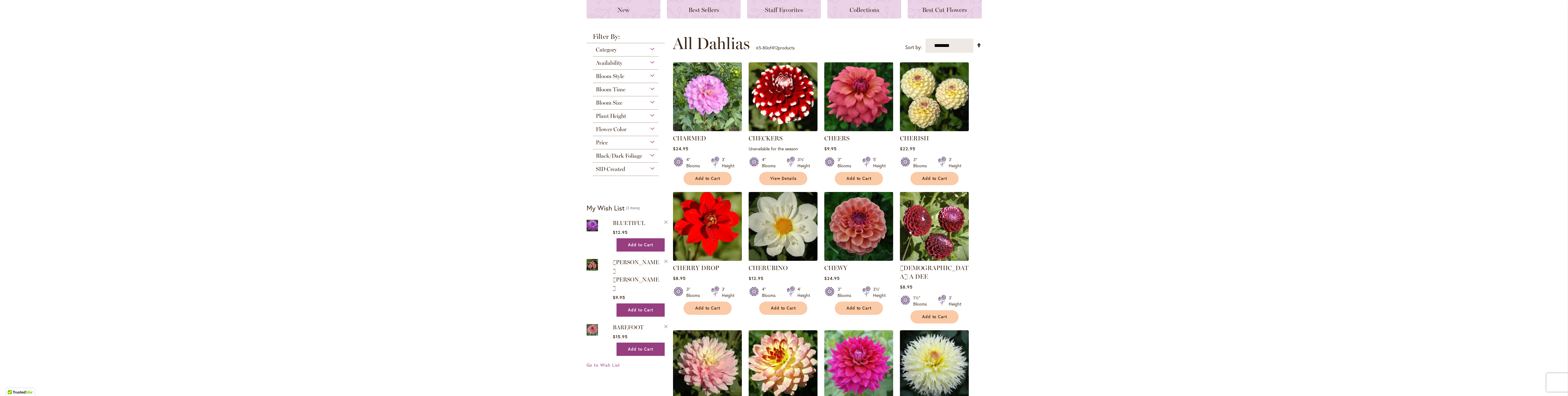
scroll to position [93, 0]
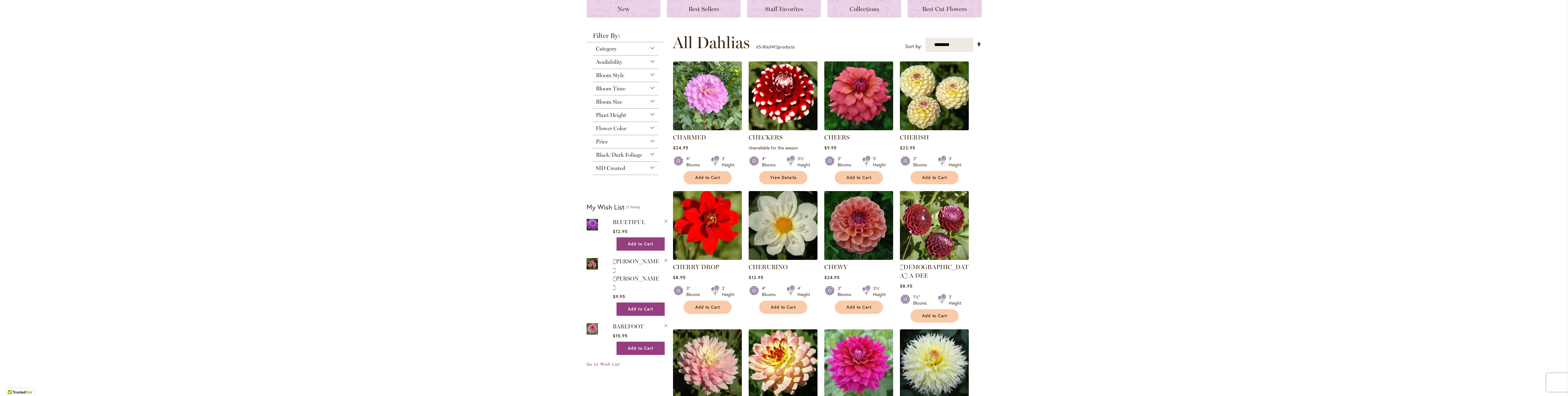
click at [928, 119] on img at bounding box center [934, 95] width 72 height 72
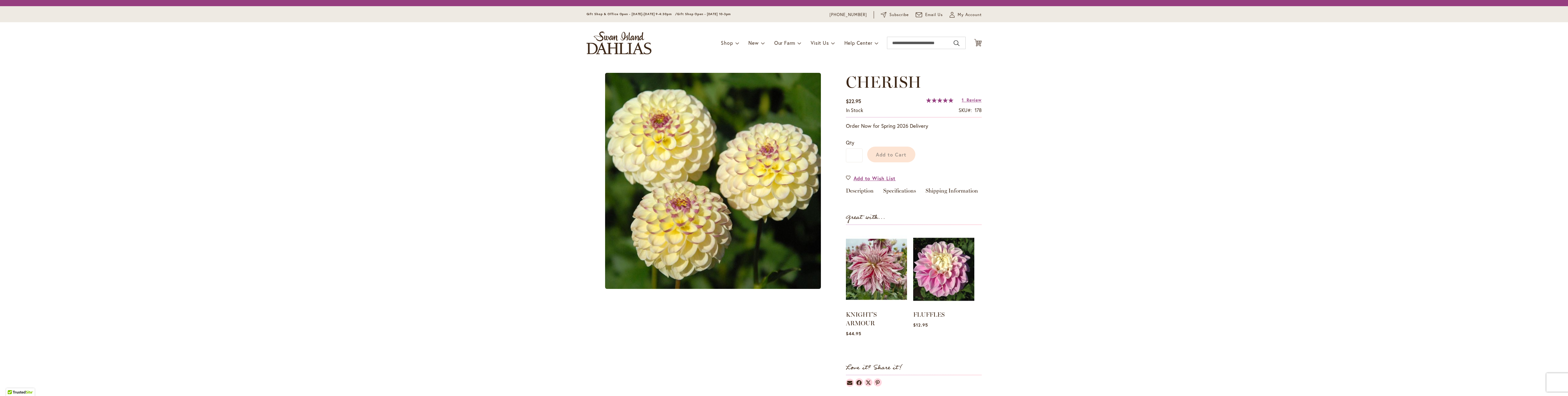
type input "******"
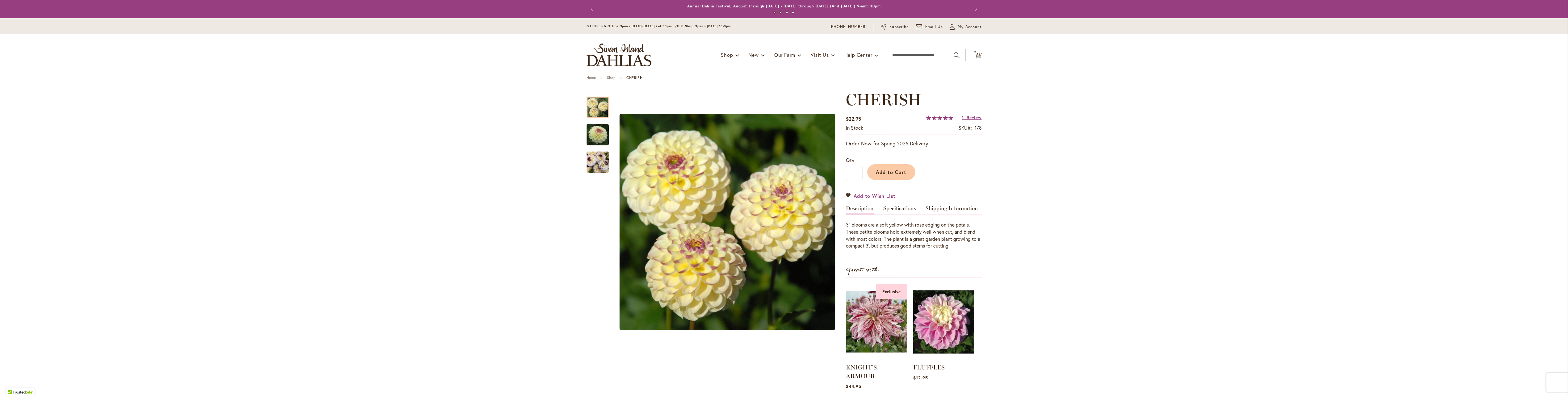
click at [871, 193] on span "Add to Wish List" at bounding box center [875, 196] width 42 height 7
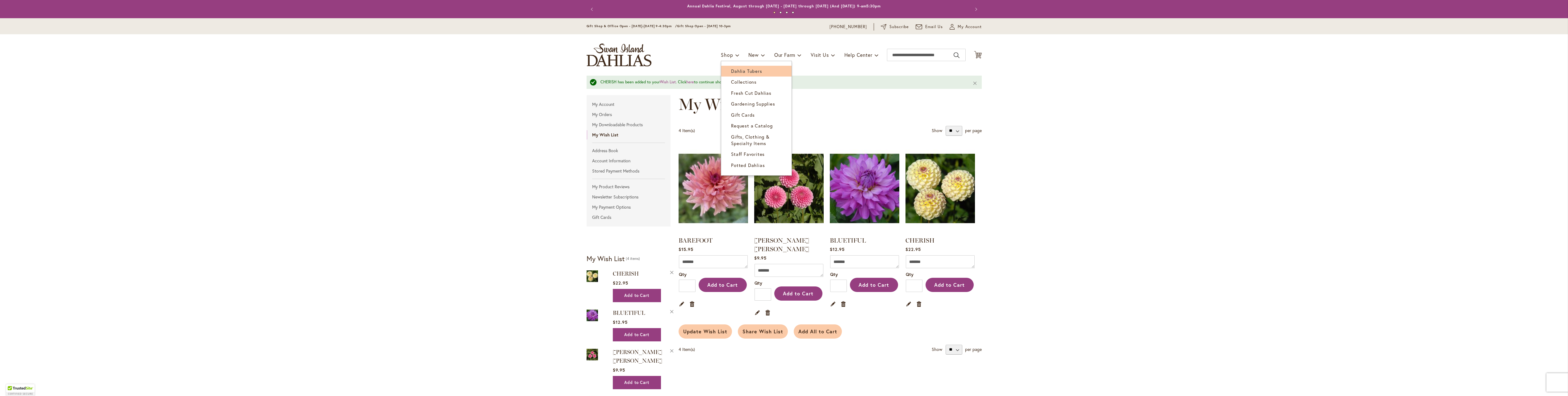
click at [734, 71] on span "Dahlia Tubers" at bounding box center [746, 71] width 31 height 6
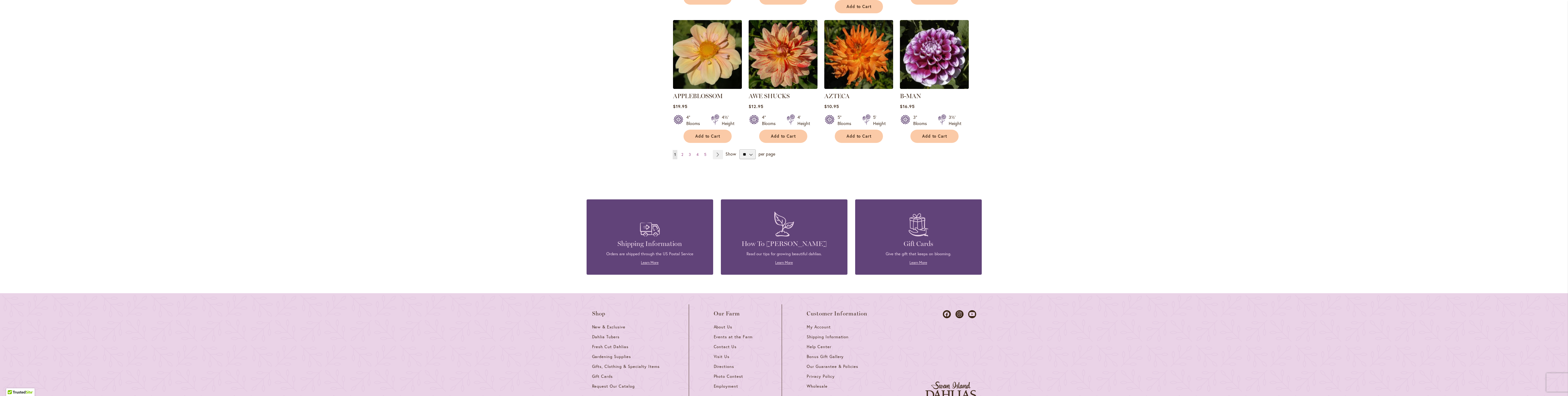
scroll to position [505, 0]
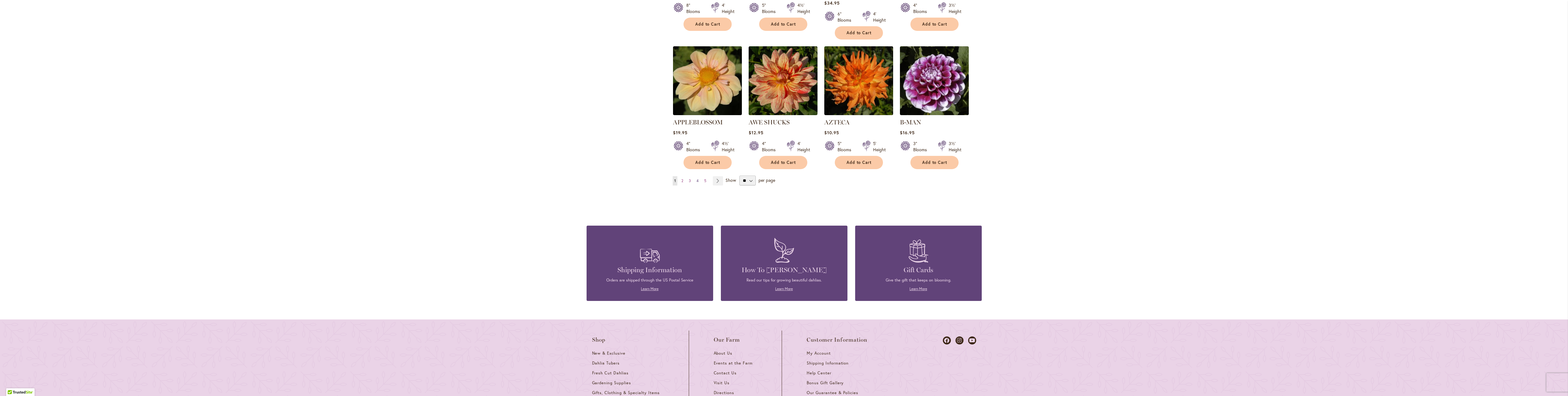
click at [695, 176] on link "Page 4" at bounding box center [698, 180] width 5 height 9
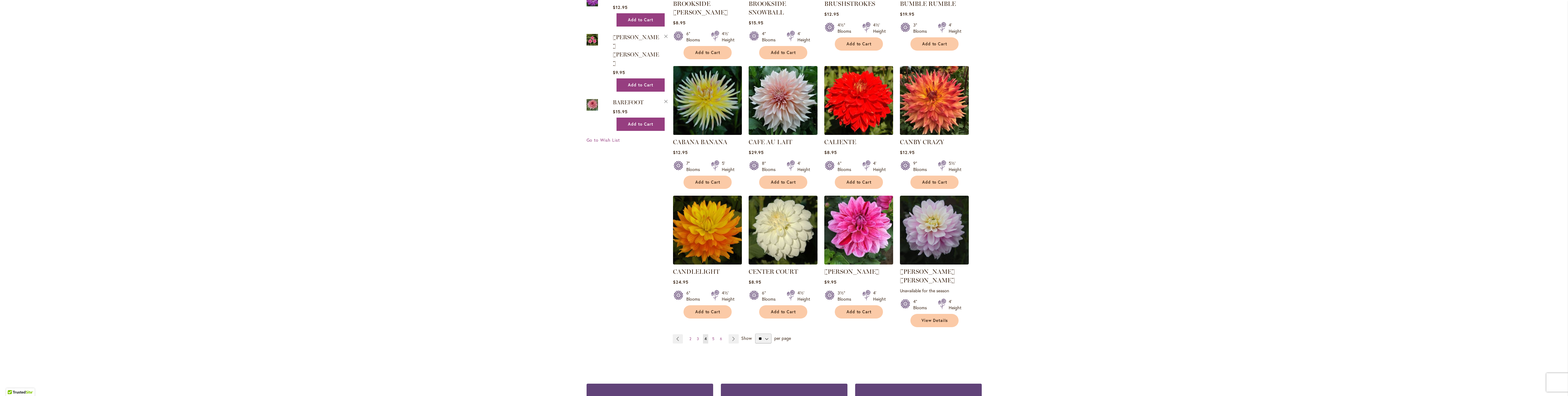
scroll to position [370, 0]
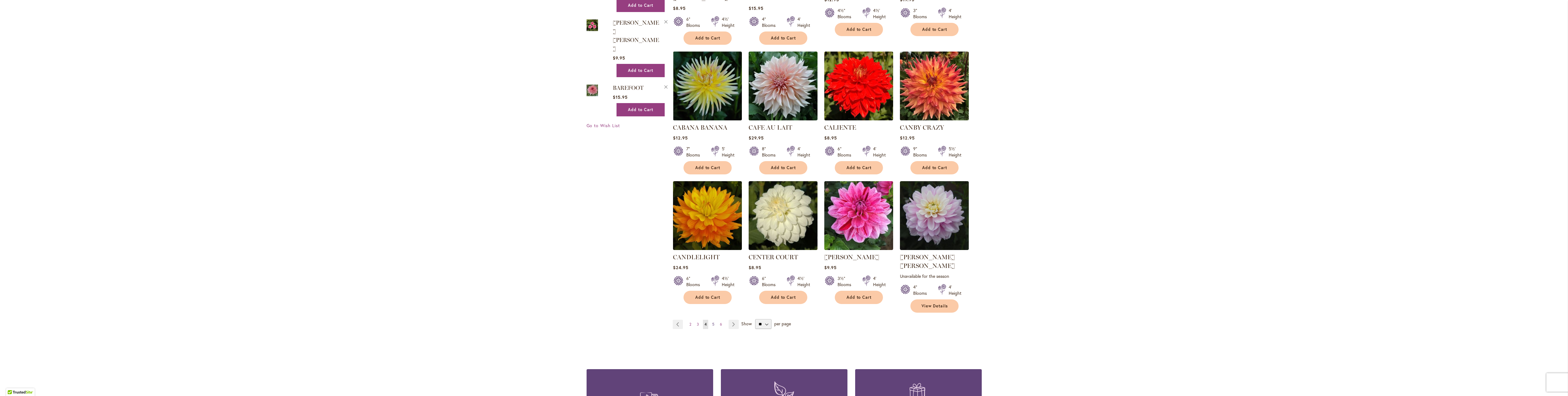
click at [711, 320] on link "Page 5" at bounding box center [713, 324] width 5 height 9
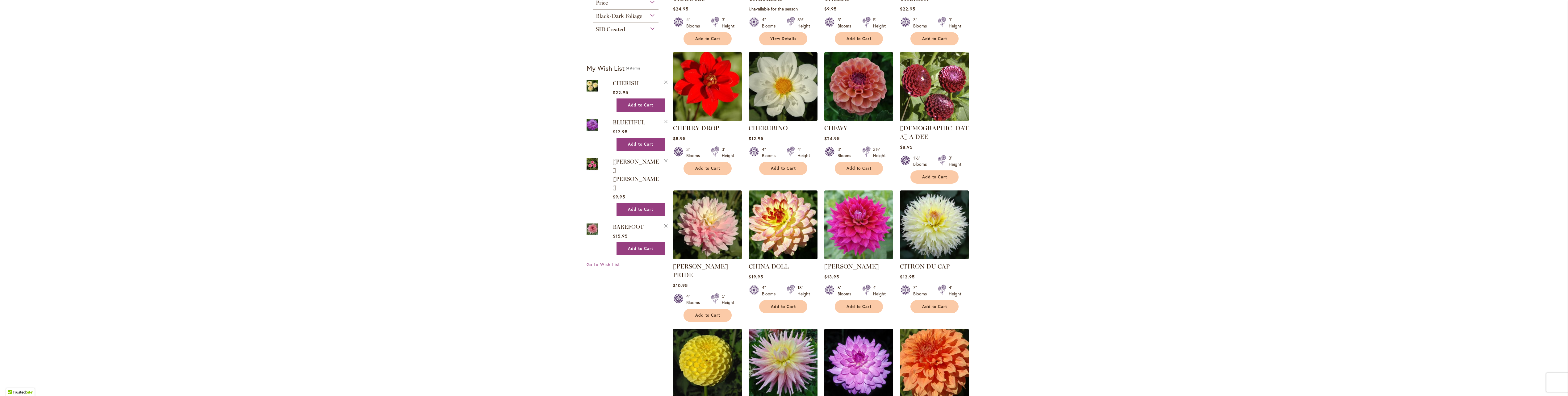
scroll to position [246, 0]
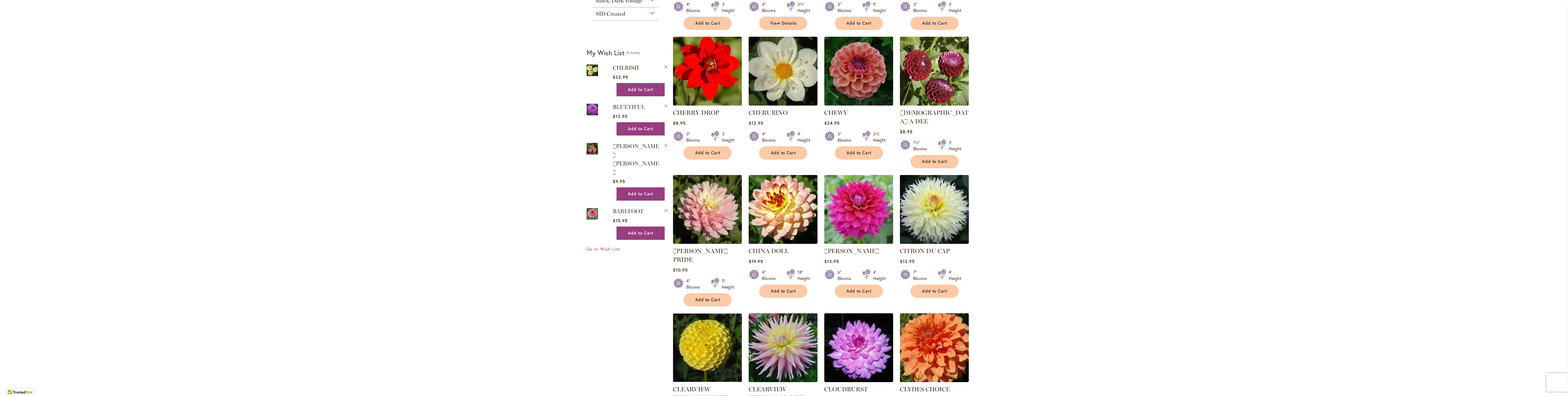
click at [934, 220] on img at bounding box center [934, 209] width 72 height 72
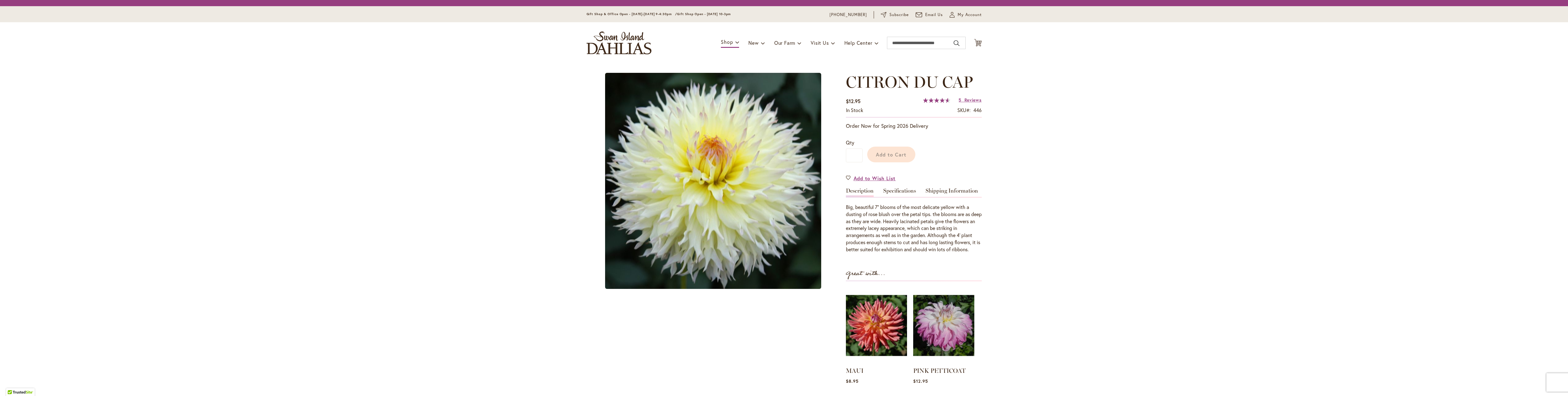
type input "******"
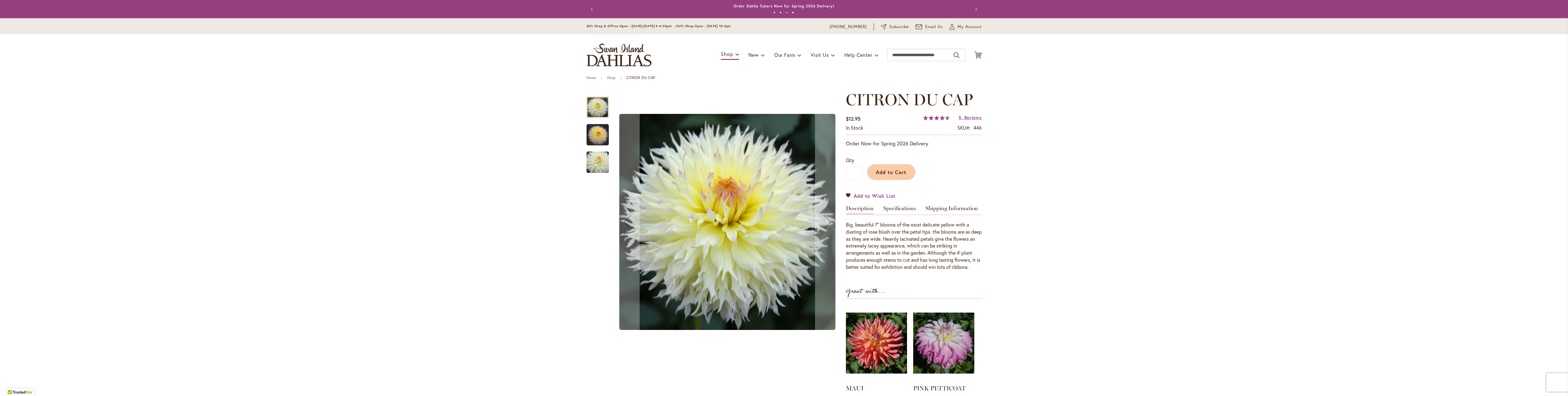
click at [886, 196] on span "Add to Wish List" at bounding box center [875, 196] width 42 height 7
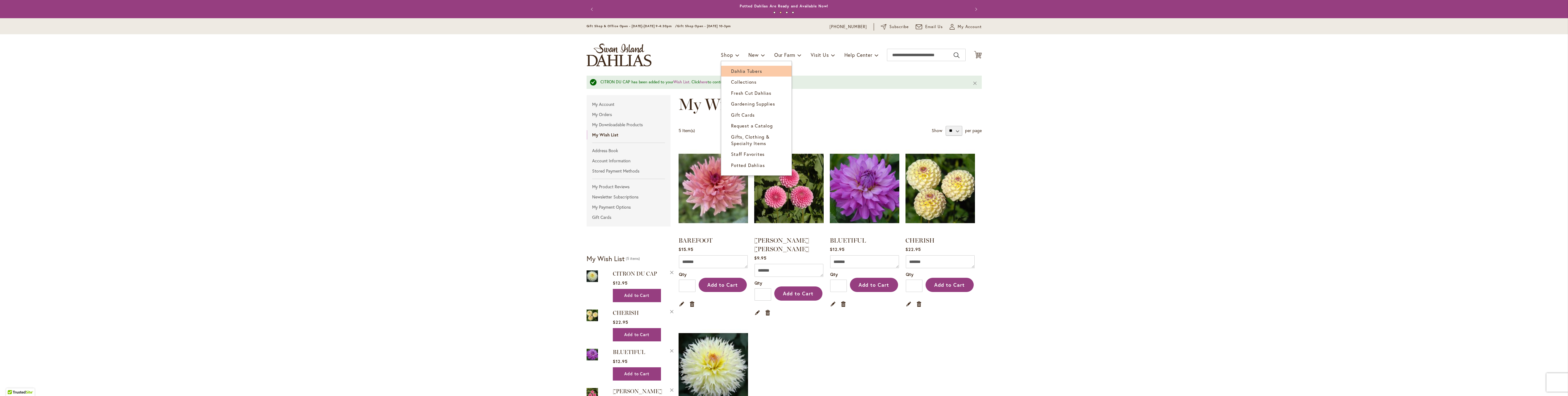
click at [734, 69] on span "Dahlia Tubers" at bounding box center [746, 71] width 31 height 6
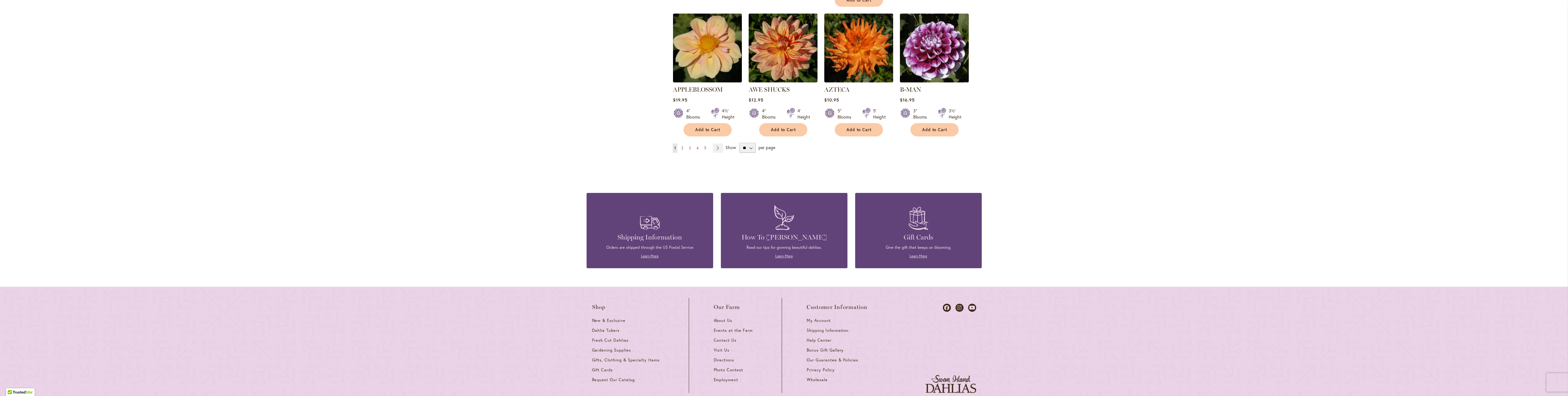
scroll to position [536, 0]
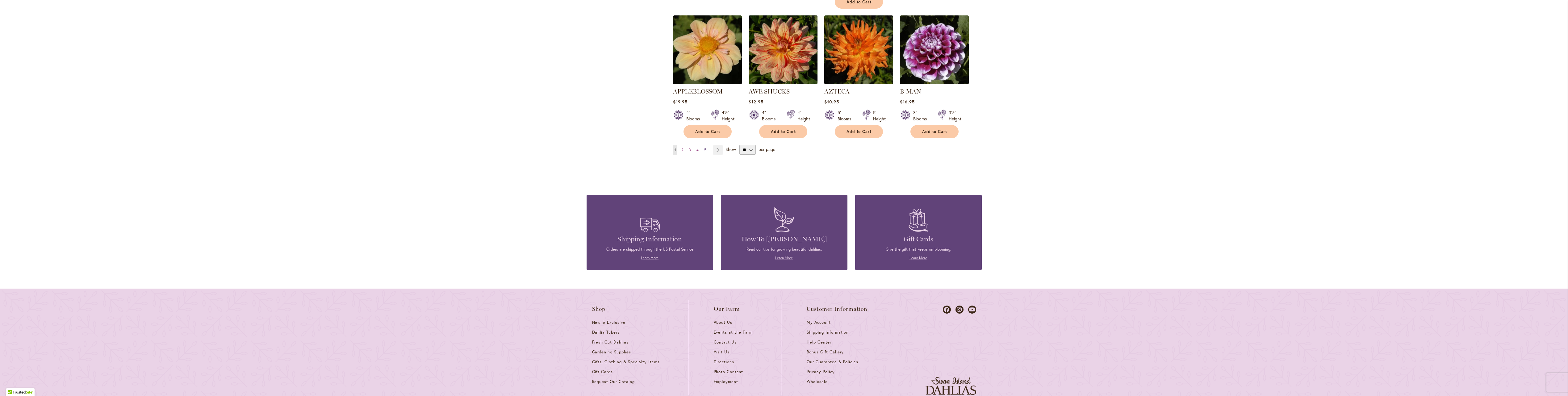
click at [703, 145] on link "Page 5" at bounding box center [705, 150] width 5 height 9
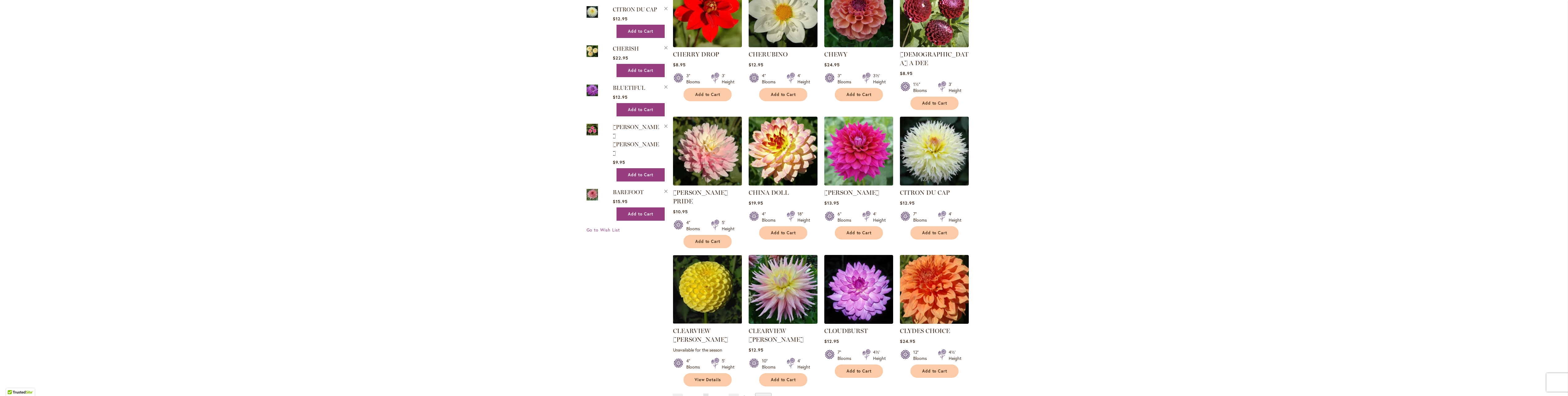
scroll to position [370, 0]
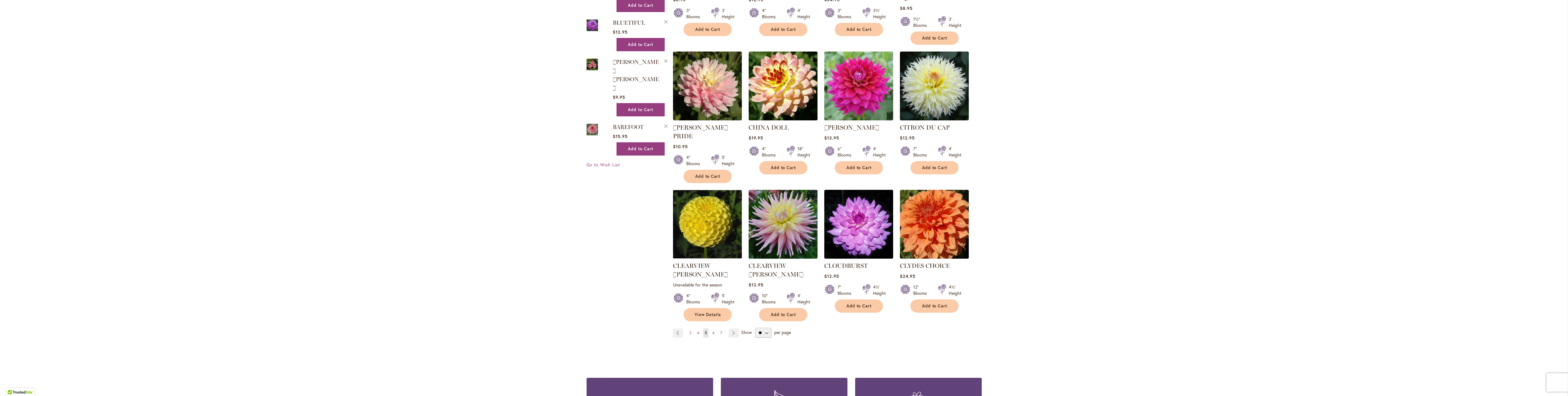
click at [712, 331] on span "6" at bounding box center [713, 333] width 2 height 5
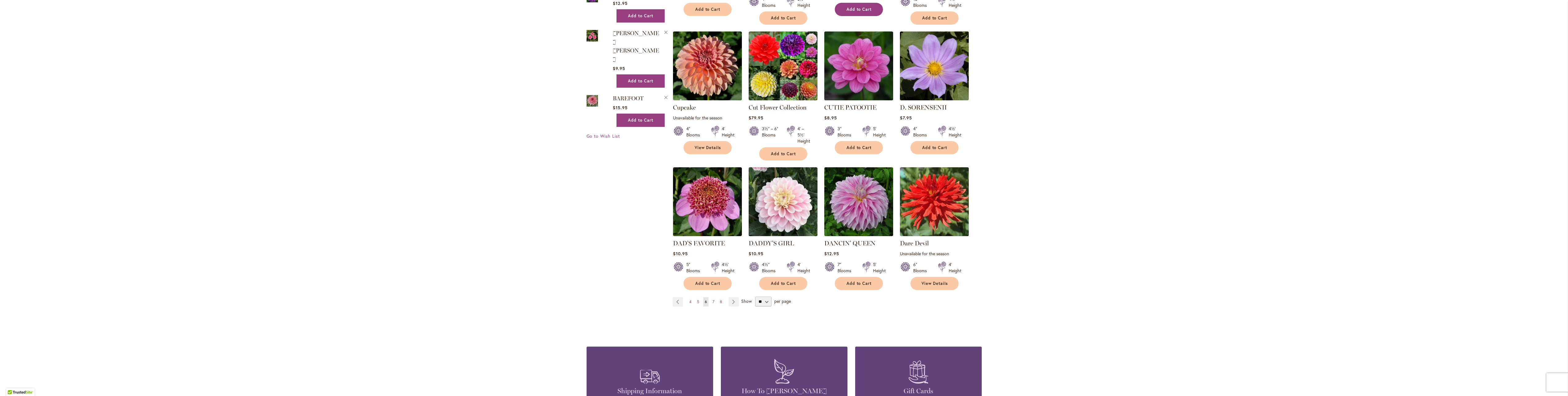
scroll to position [401, 0]
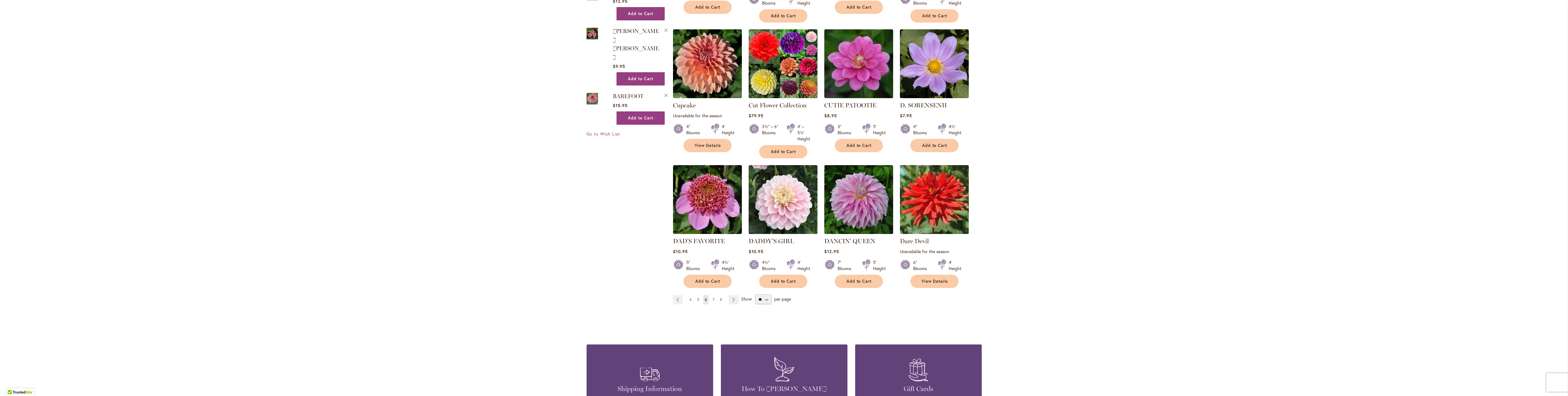
click at [712, 297] on span "7" at bounding box center [713, 300] width 2 height 5
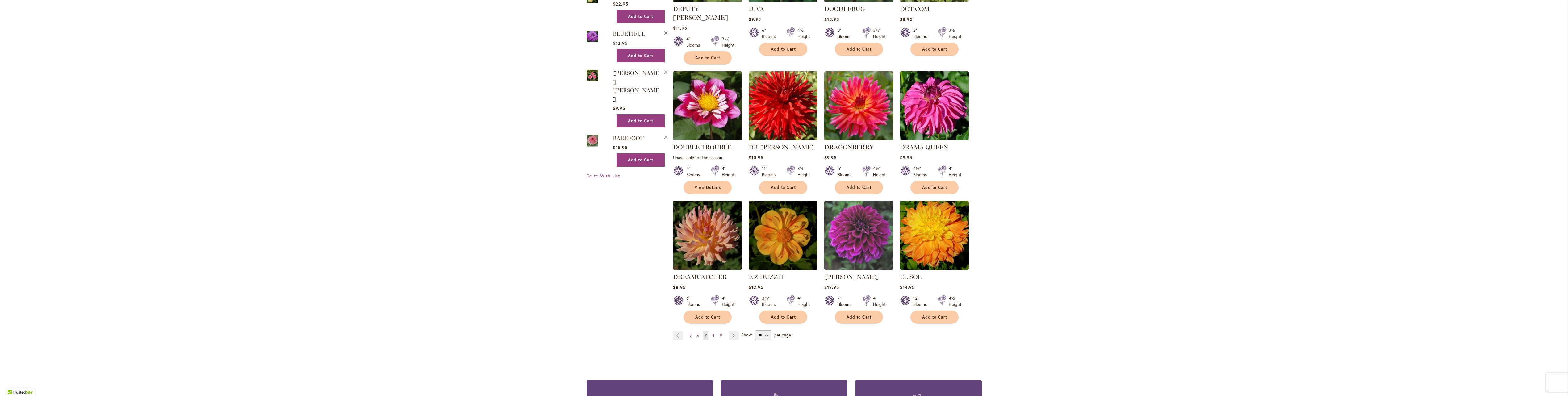
scroll to position [370, 0]
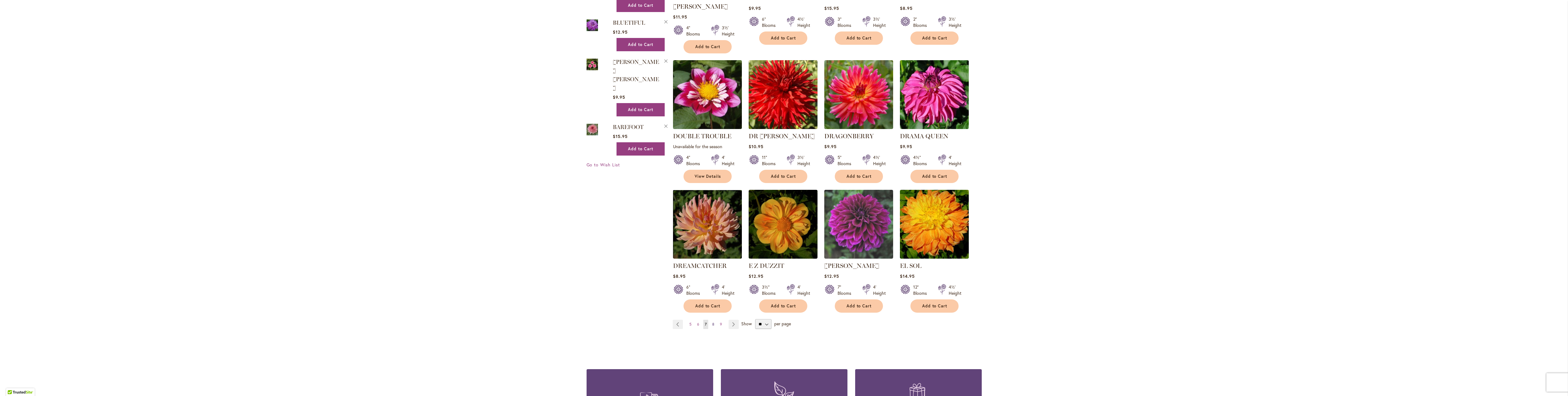
click at [711, 320] on link "Page 8" at bounding box center [713, 324] width 5 height 9
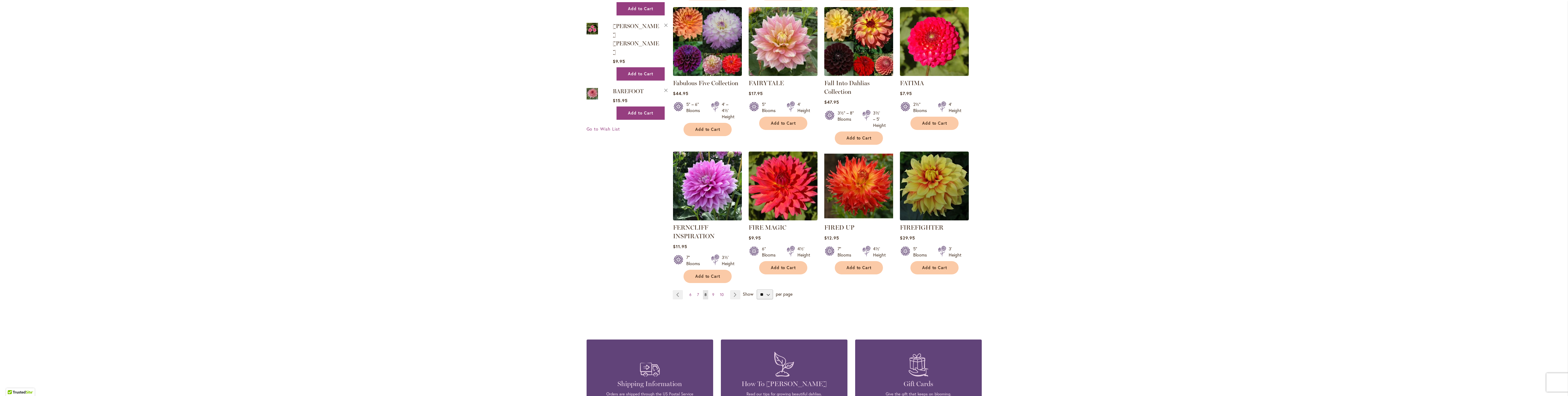
scroll to position [432, 0]
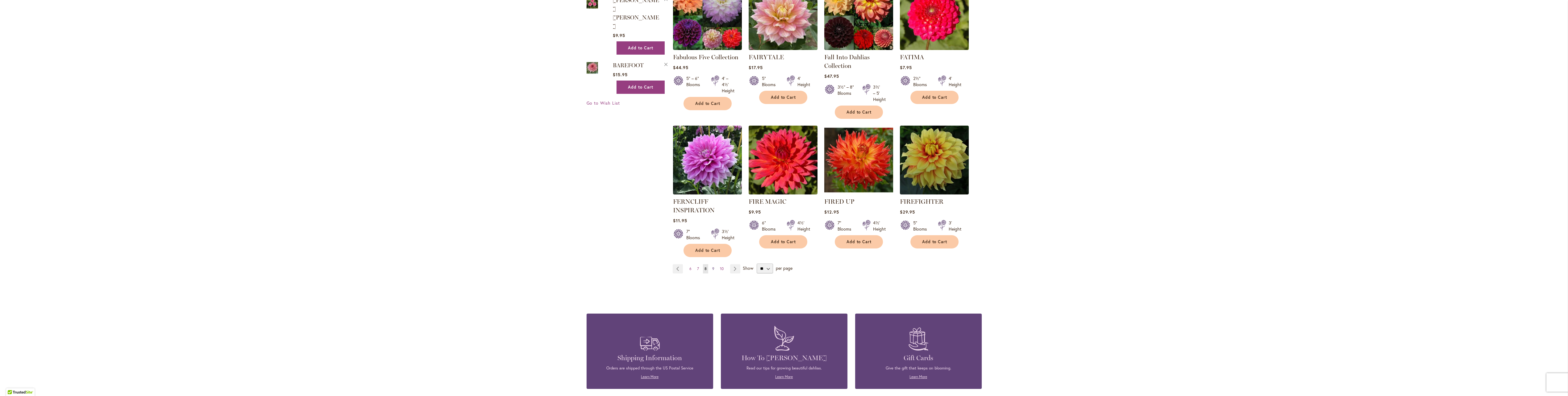
click at [712, 267] on span "9" at bounding box center [713, 269] width 2 height 5
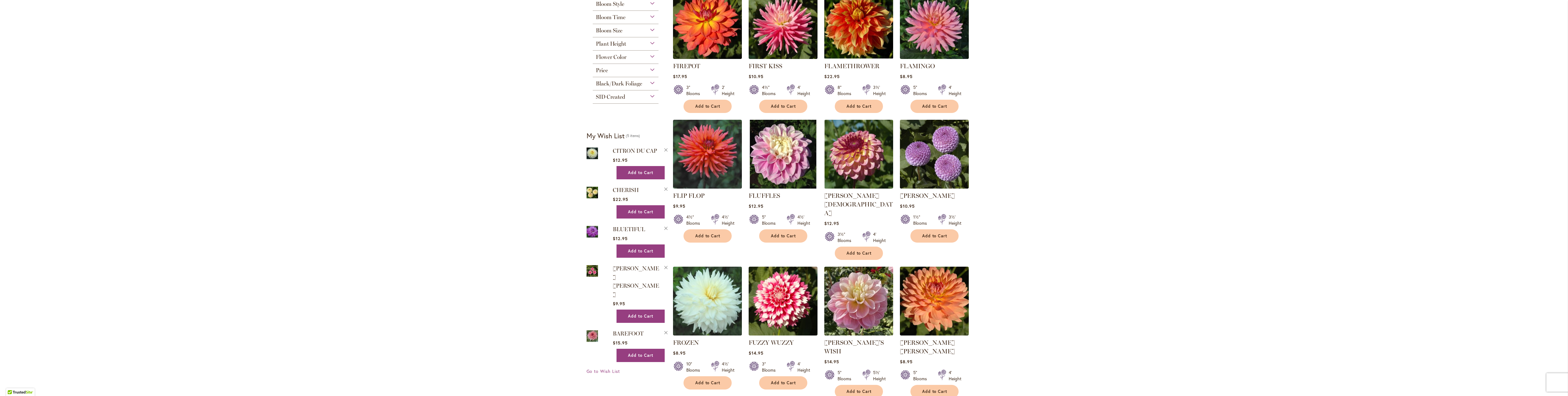
scroll to position [216, 0]
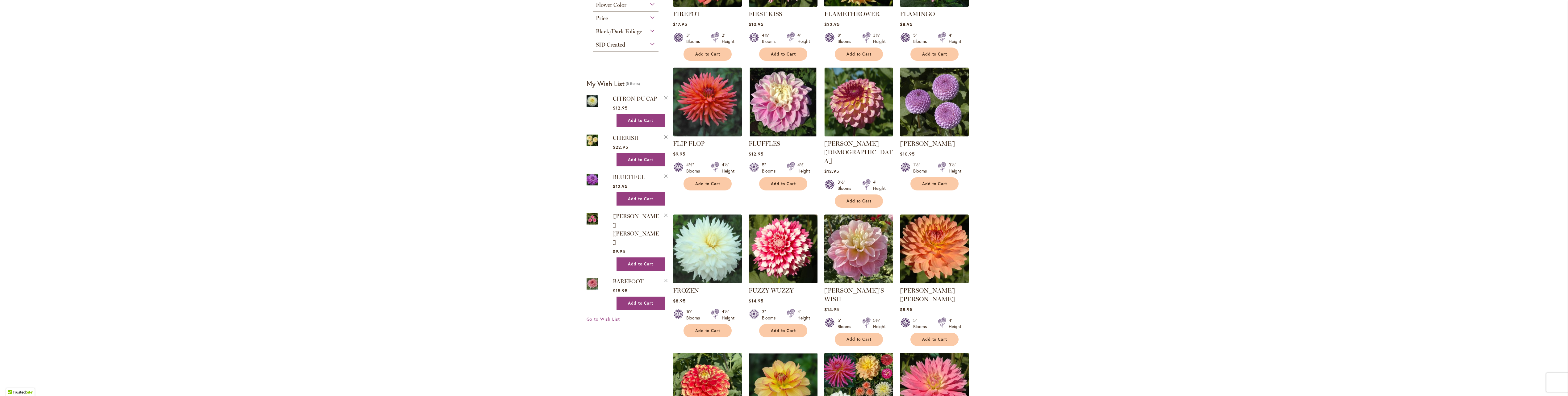
click at [795, 246] on img at bounding box center [783, 248] width 72 height 72
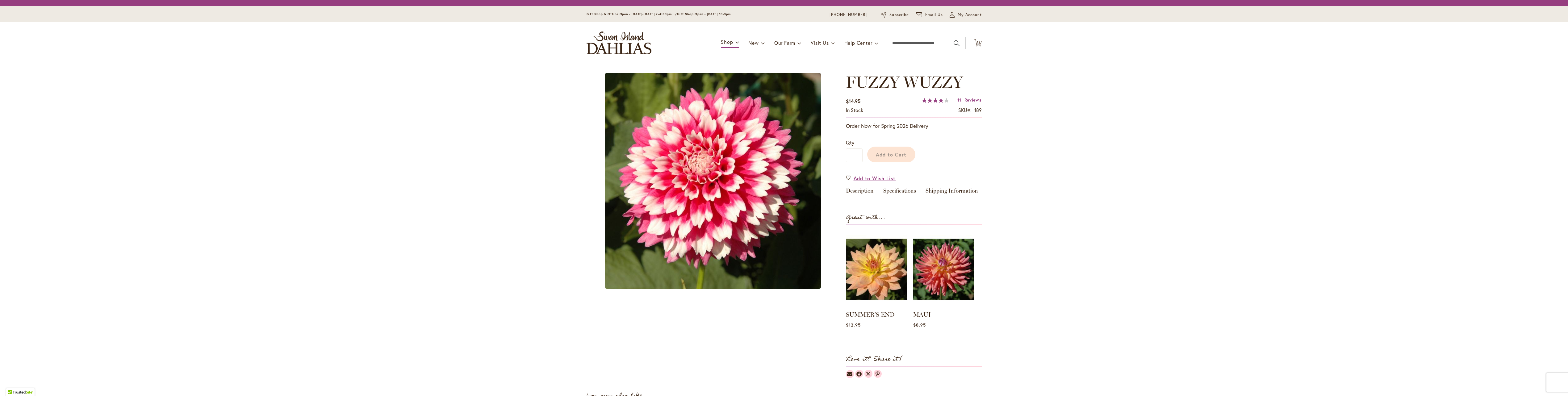
type input "******"
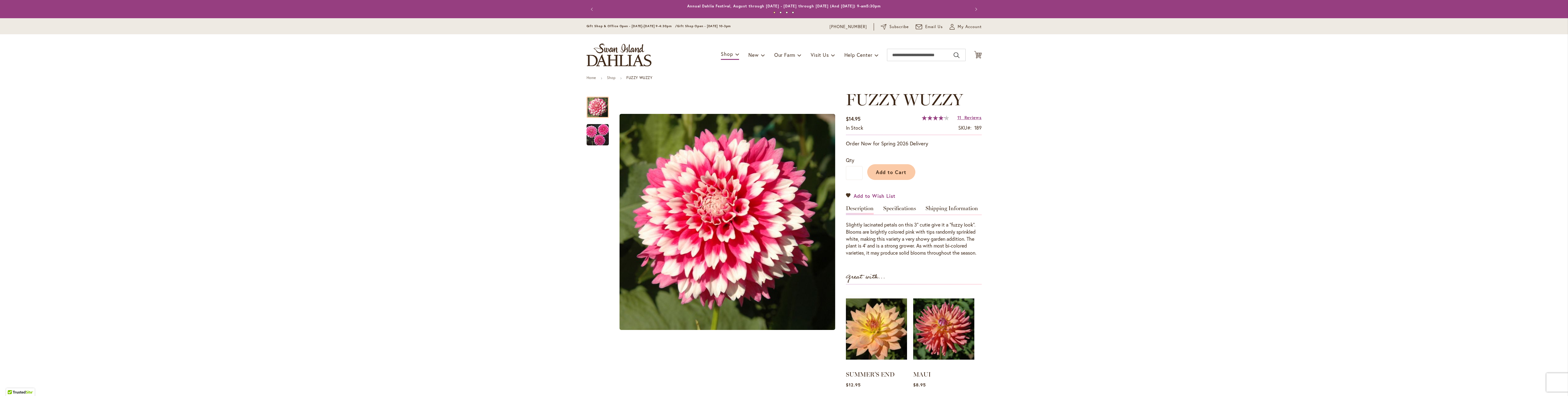
click at [864, 195] on span "Add to Wish List" at bounding box center [875, 196] width 42 height 7
